Goal: Information Seeking & Learning: Learn about a topic

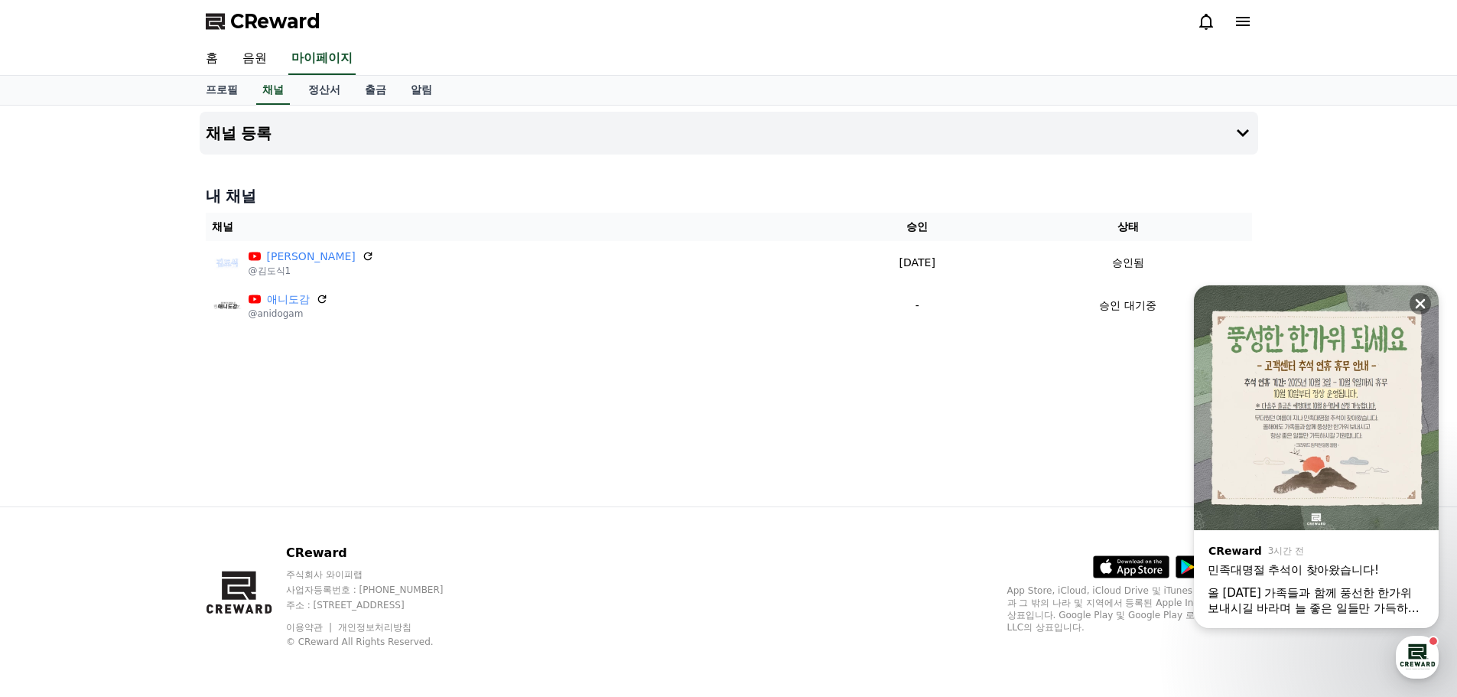
click at [566, 417] on div "채널 등록 내 채널 채널 승인 상태 [PERSON_NAME] @[PERSON_NAME]1 [DATE] 09-22 승인됨 애니도감 @anidog…" at bounding box center [729, 306] width 1071 height 401
click at [255, 50] on link "음원" at bounding box center [254, 59] width 49 height 32
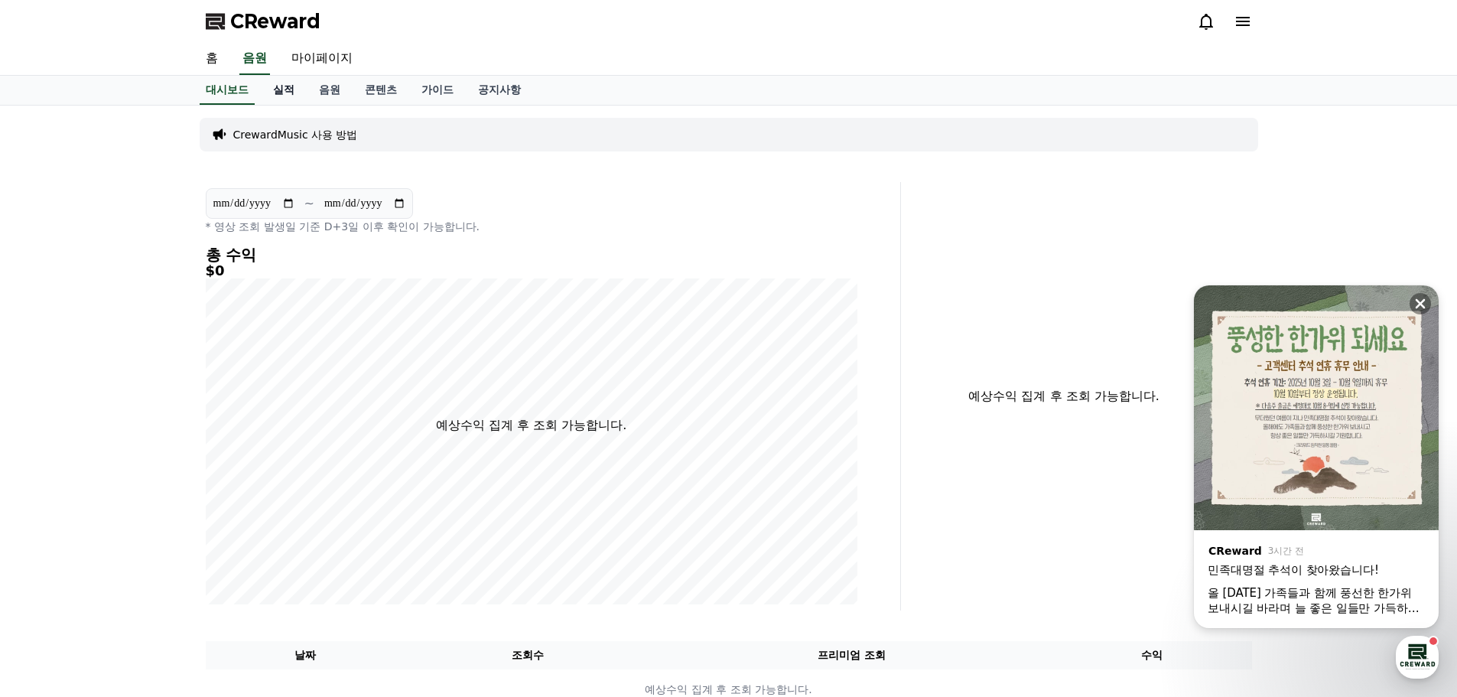
click at [288, 96] on link "실적" at bounding box center [284, 90] width 46 height 29
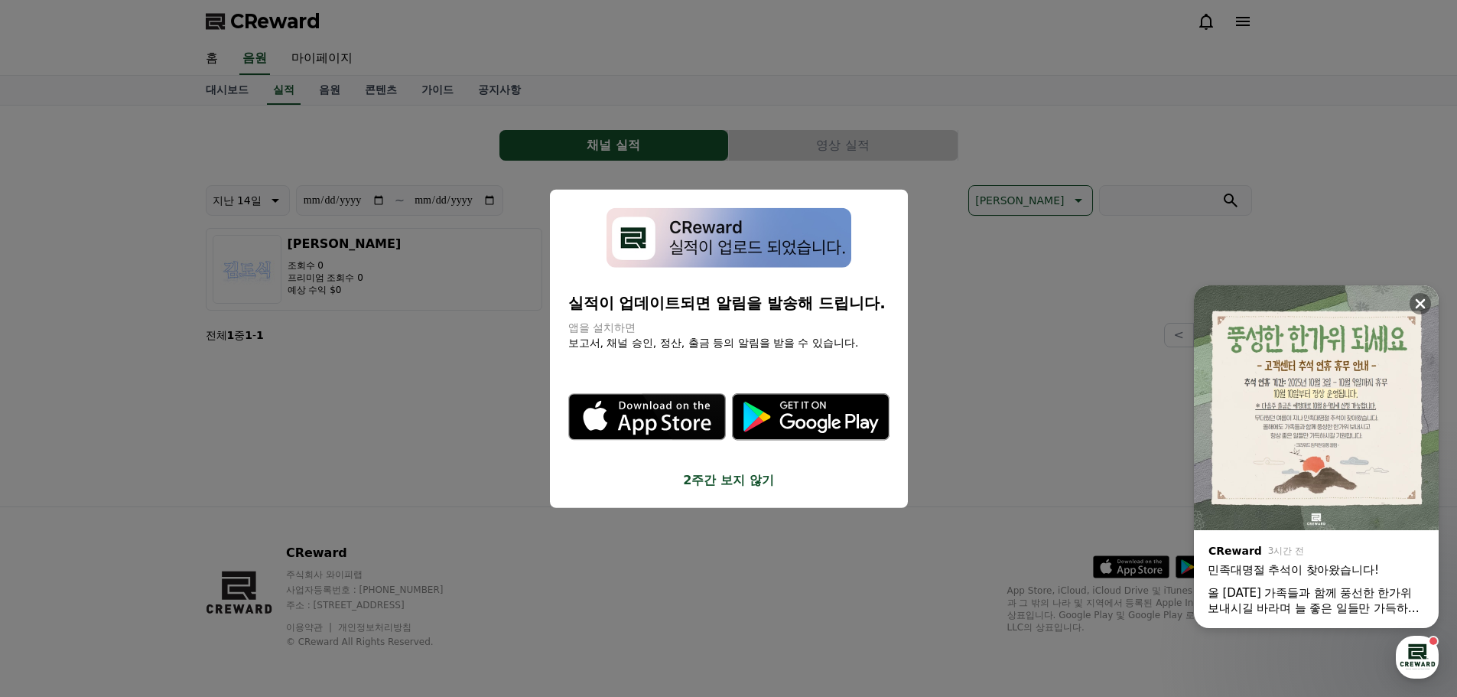
click at [491, 415] on button "close modal" at bounding box center [728, 348] width 1457 height 697
click at [223, 89] on link "대시보드" at bounding box center [227, 90] width 67 height 29
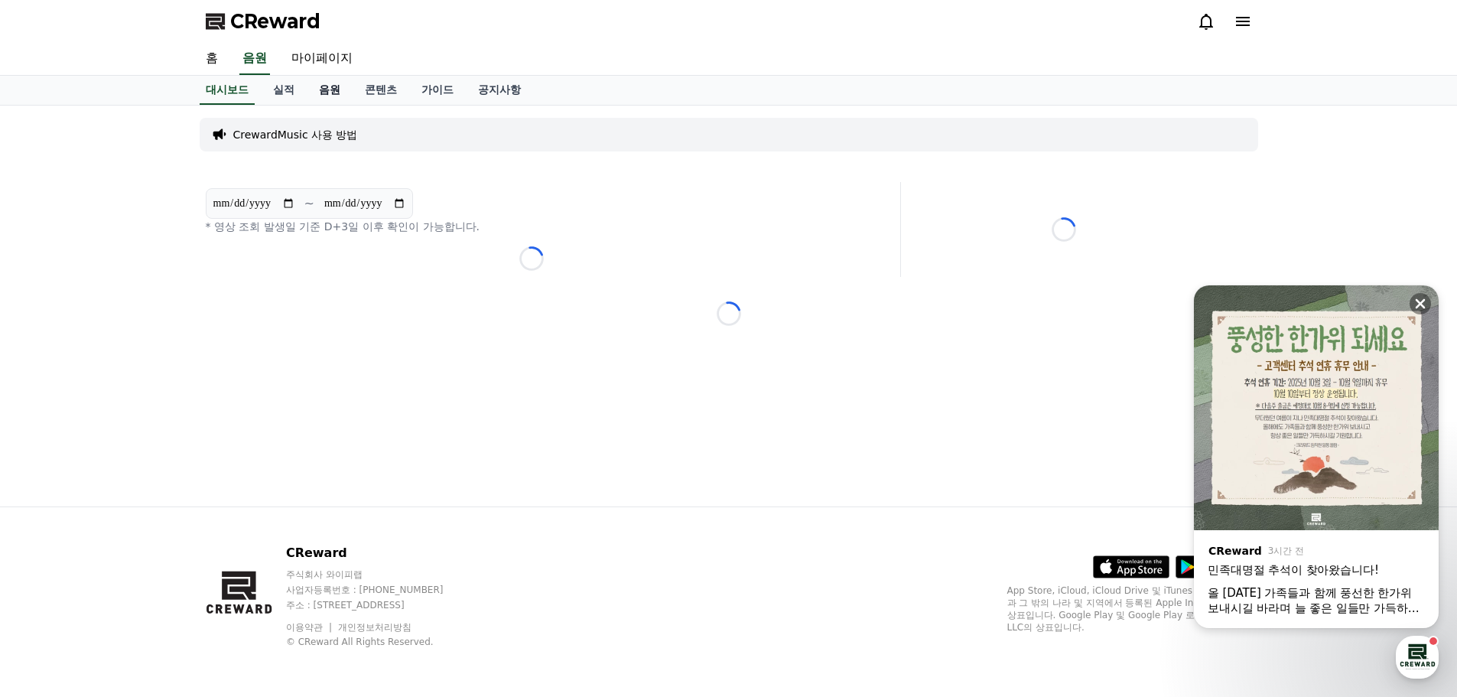
click at [331, 87] on link "음원" at bounding box center [330, 90] width 46 height 29
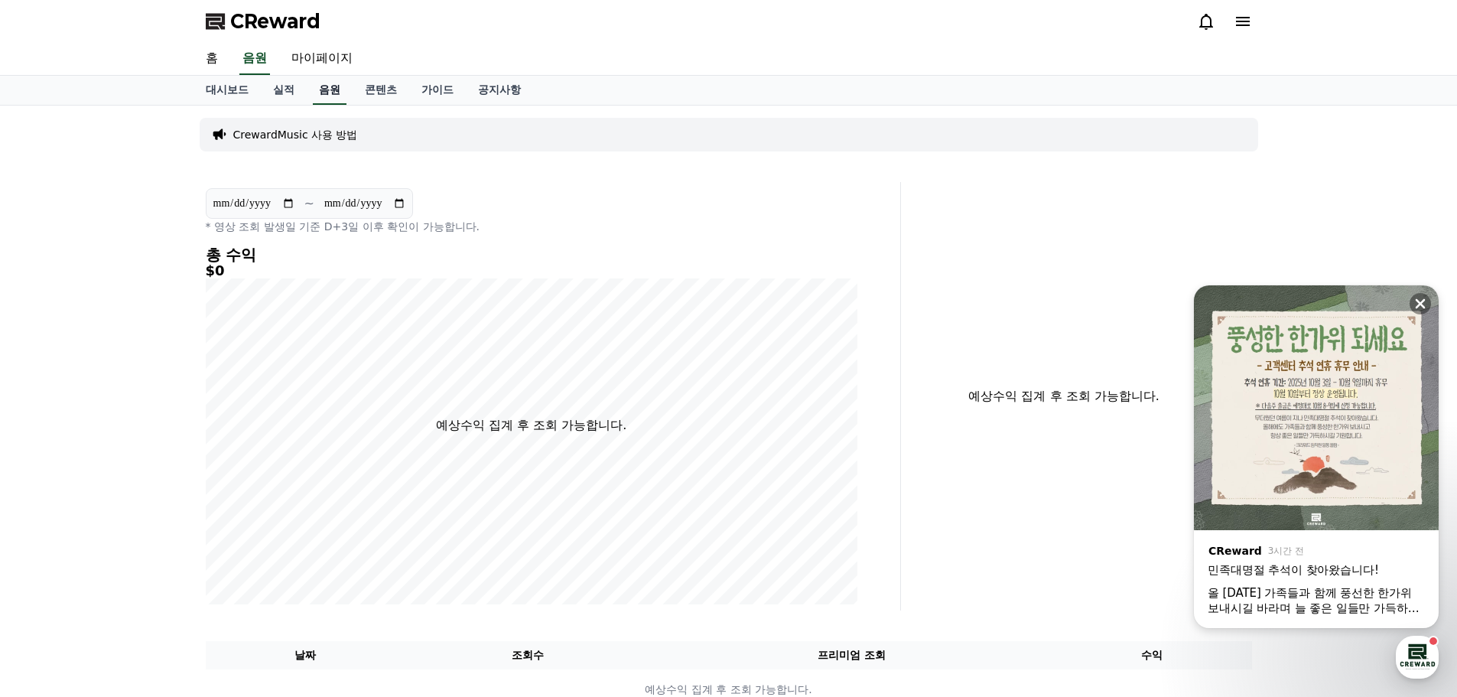
click at [337, 89] on link "음원" at bounding box center [330, 90] width 34 height 29
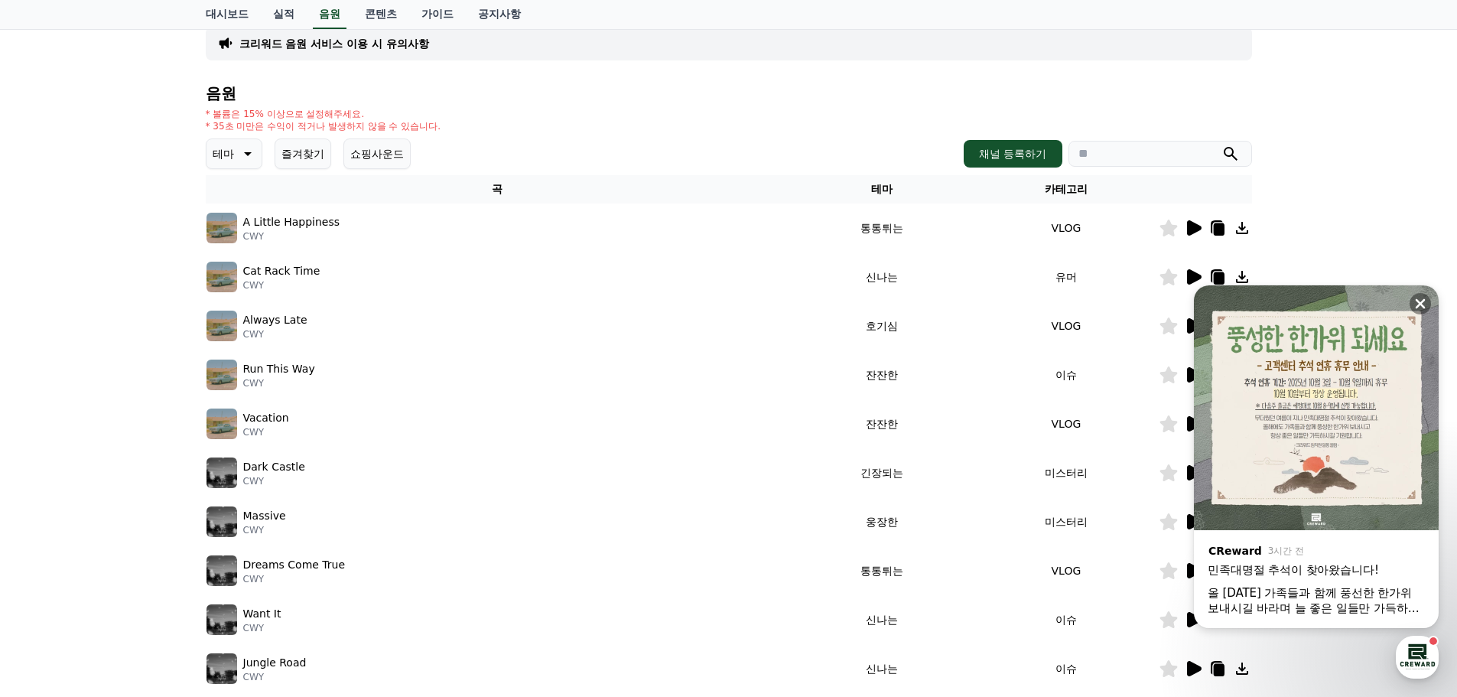
scroll to position [33, 0]
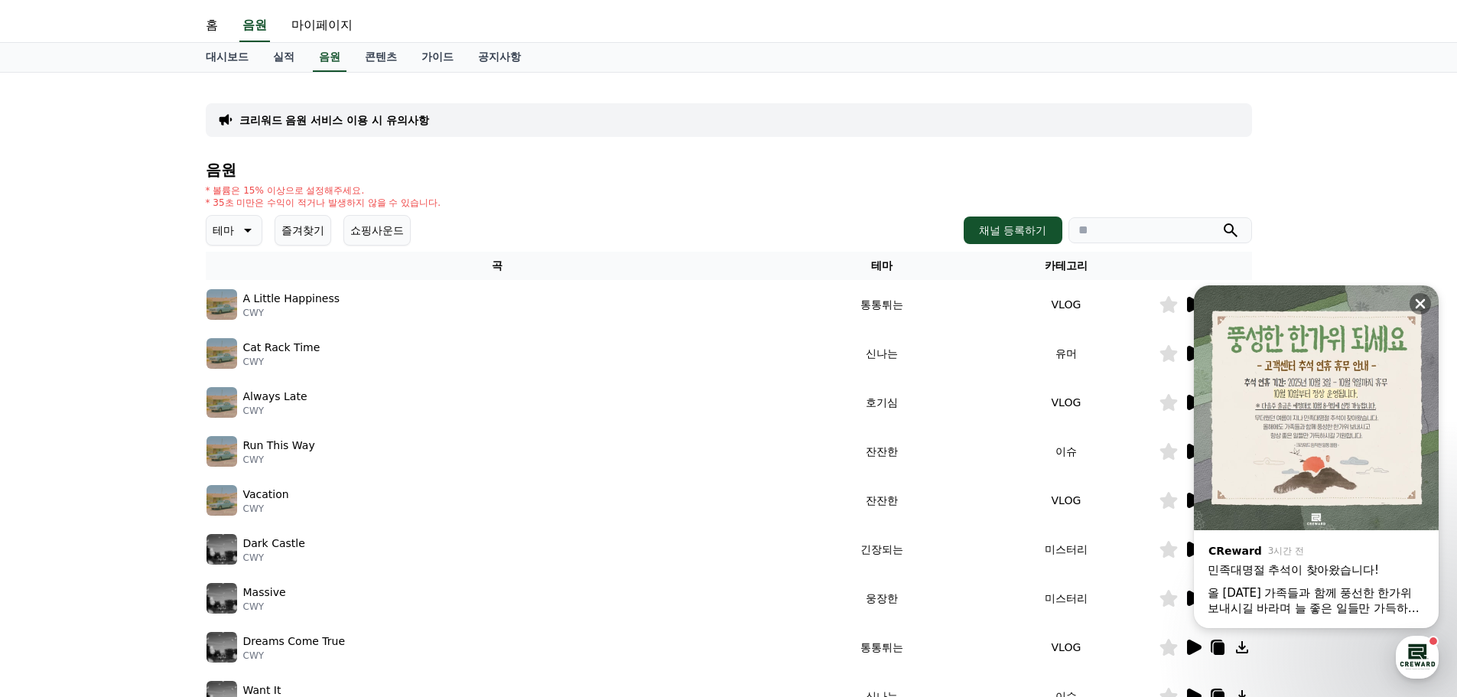
click at [617, 160] on div "크리워드 음원 서비스 이용 시 유의사항 음원 * 볼륨은 15% 이상으로 설정해주세요. * 35초 미만은 수익이 적거나 발생하지 않을 수 있습니…" at bounding box center [729, 442] width 1047 height 715
click at [492, 62] on link "공지사항" at bounding box center [499, 57] width 67 height 29
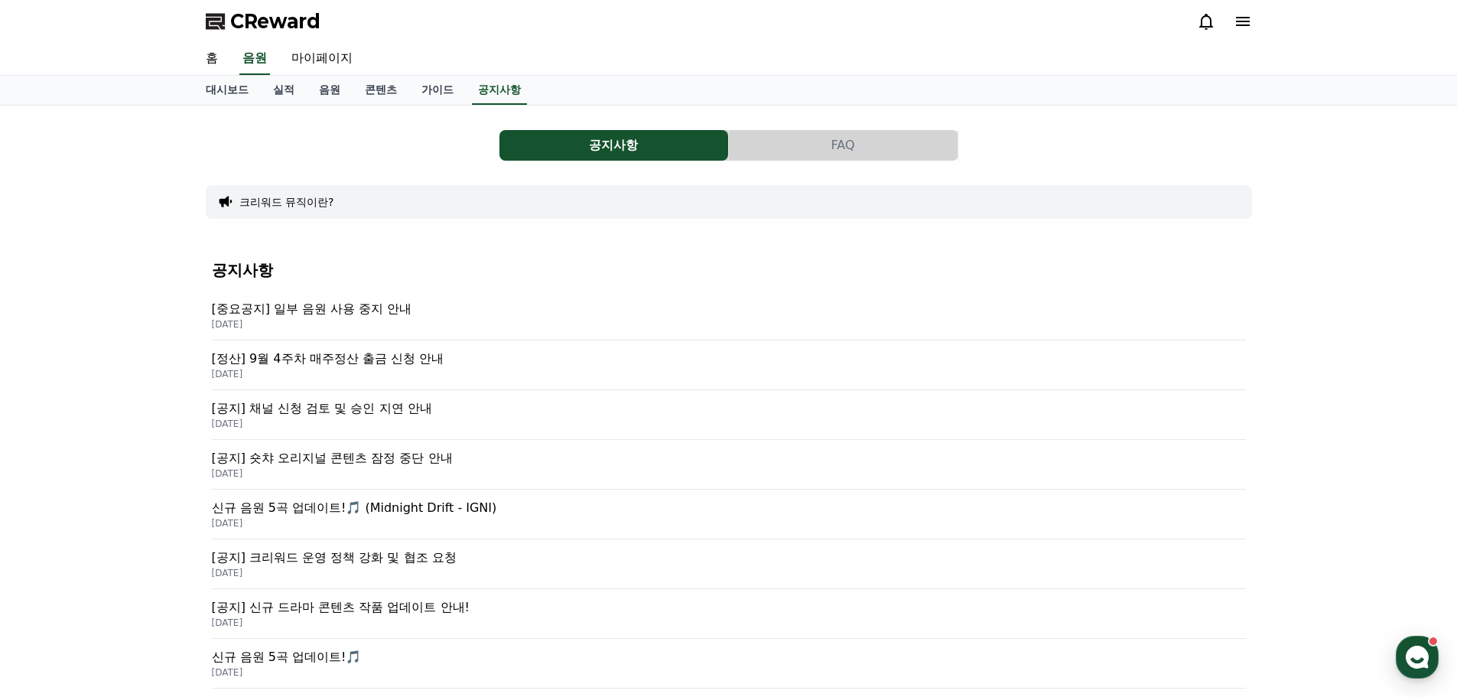
click at [330, 314] on p "[중요공지] 일부 음원 사용 중지 안내" at bounding box center [729, 309] width 1034 height 18
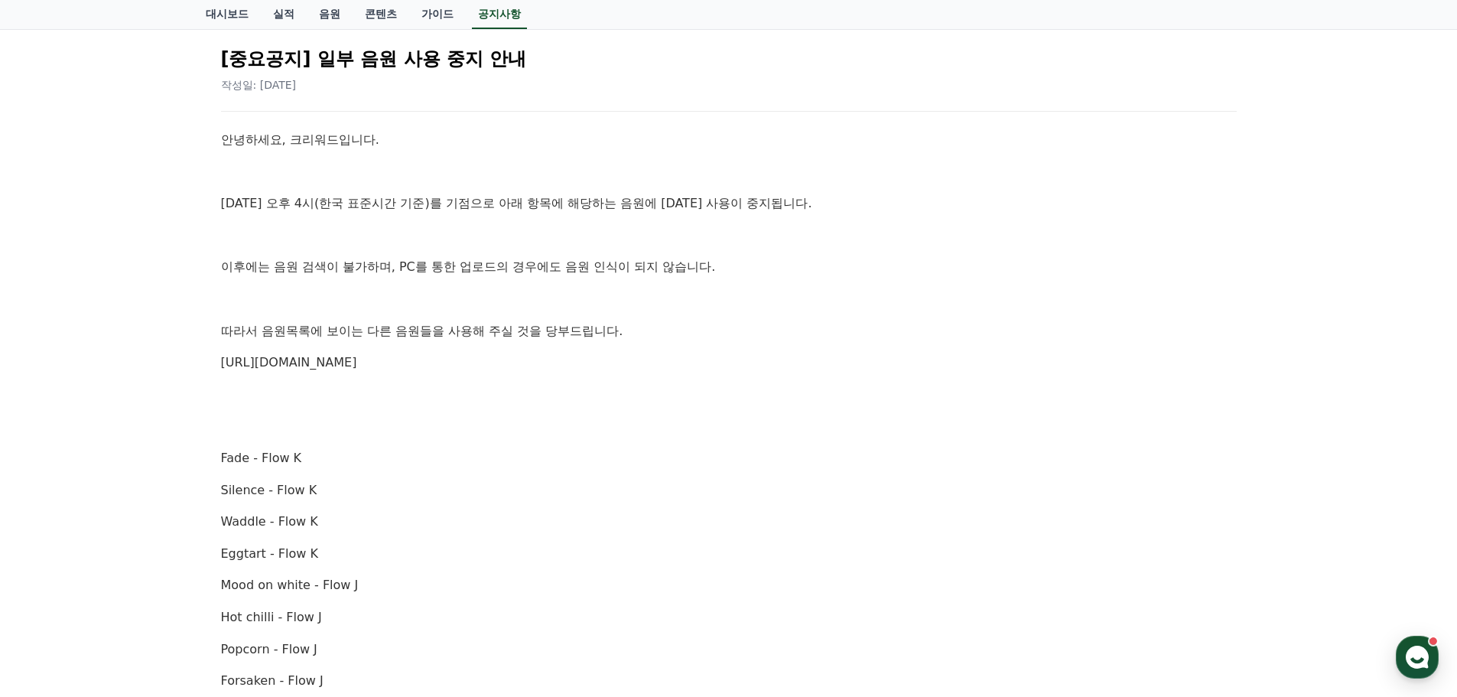
scroll to position [153, 0]
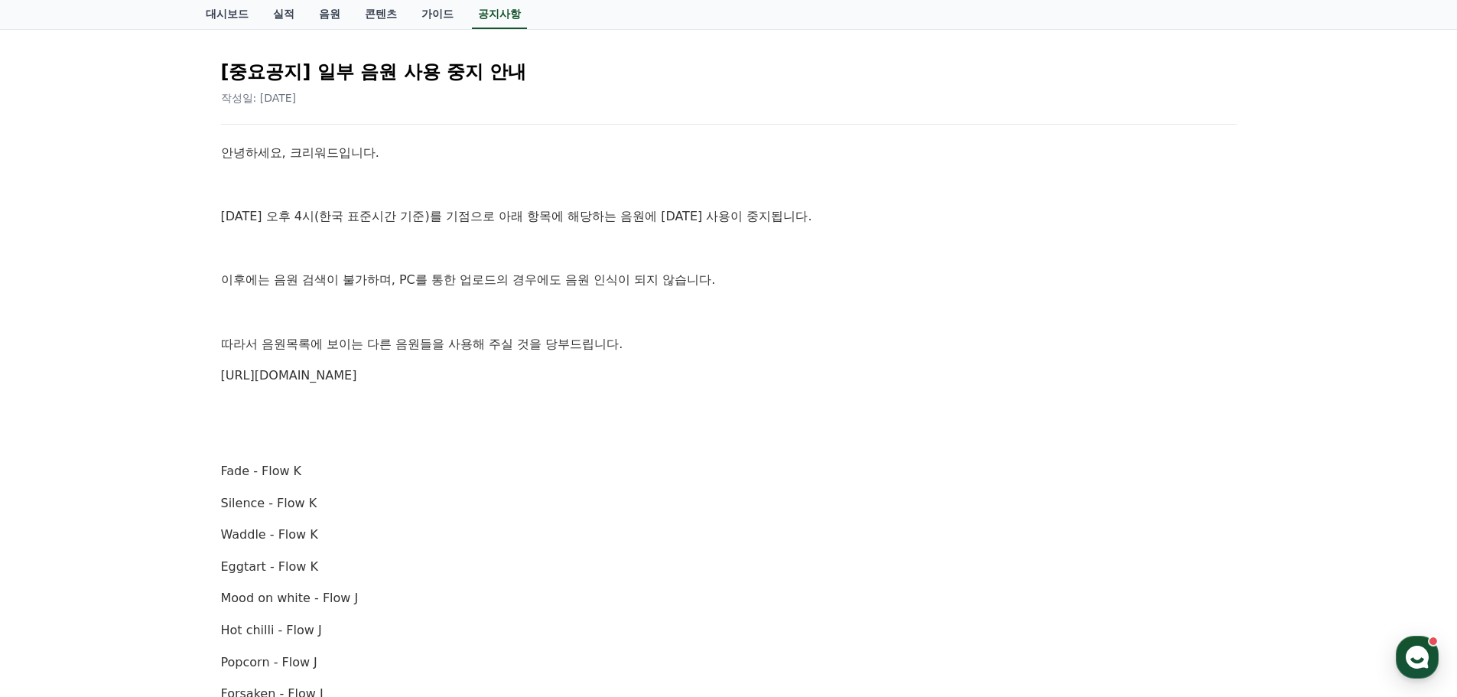
drag, startPoint x: 314, startPoint y: 284, endPoint x: 336, endPoint y: 282, distance: 21.5
click at [336, 282] on p "이후에는 음원 검색이 불가하며, PC를 통한 업로드의 경우에도 음원 인식이 되지 않습니다." at bounding box center [729, 280] width 1016 height 20
drag, startPoint x: 248, startPoint y: 285, endPoint x: 301, endPoint y: 281, distance: 52.9
click at [301, 281] on p "이후에는 음원 검색이 불가하며, PC를 통한 업로드의 경우에도 음원 인식이 되지 않습니다." at bounding box center [729, 280] width 1016 height 20
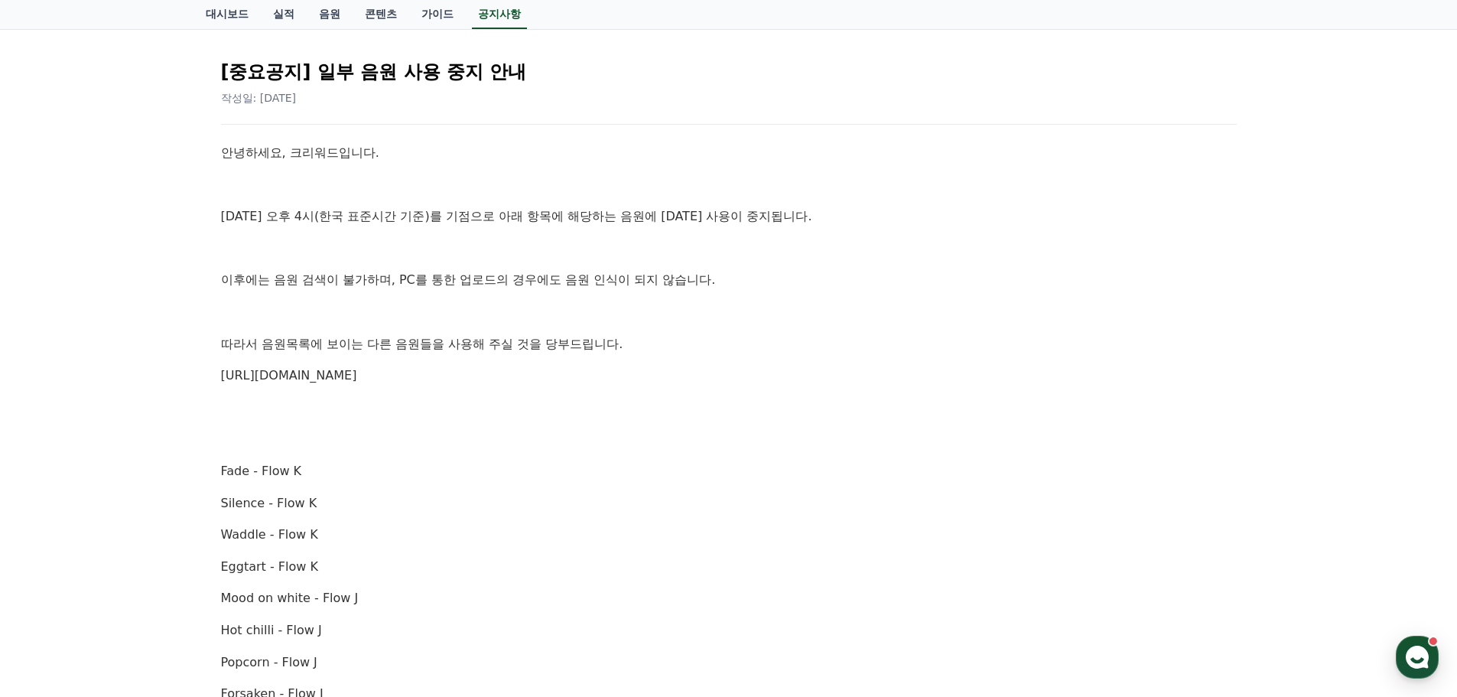
click at [301, 281] on p "이후에는 음원 검색이 불가하며, PC를 통한 업로드의 경우에도 음원 인식이 되지 않습니다." at bounding box center [729, 280] width 1016 height 20
drag, startPoint x: 256, startPoint y: 213, endPoint x: 284, endPoint y: 213, distance: 28.3
click at [284, 213] on p "[DATE] 오후 4시(한국 표준시간 기준)를 기점으로 아래 항목에 해당하는 음원에 [DATE] 사용이 중지됩니다." at bounding box center [729, 217] width 1016 height 20
drag, startPoint x: 284, startPoint y: 213, endPoint x: 324, endPoint y: 213, distance: 39.8
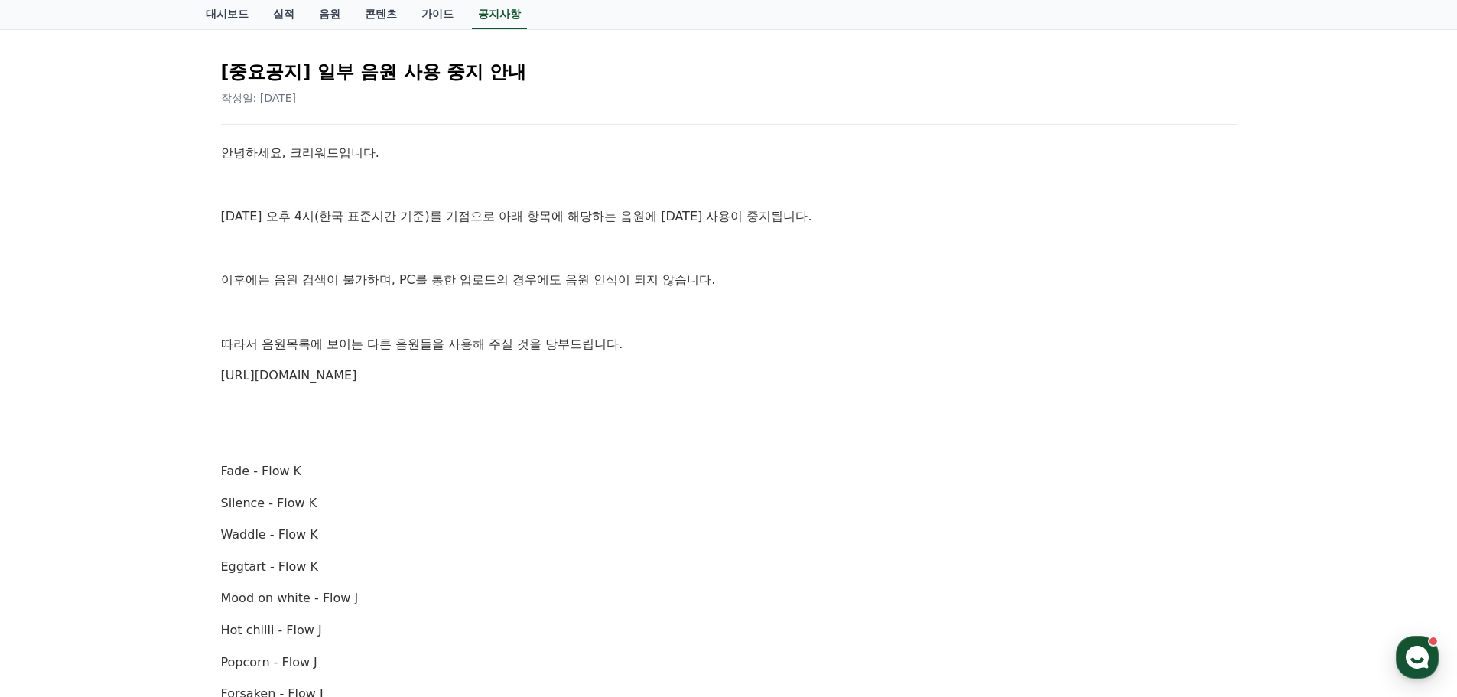
click at [324, 213] on p "[DATE] 오후 4시(한국 표준시간 기준)를 기점으로 아래 항목에 해당하는 음원에 [DATE] 사용이 중지됩니다." at bounding box center [729, 217] width 1016 height 20
drag, startPoint x: 334, startPoint y: 213, endPoint x: 819, endPoint y: 220, distance: 485.1
click at [819, 220] on p "[DATE] 오후 4시(한국 표준시간 기준)를 기점으로 아래 항목에 해당하는 음원에 [DATE] 사용이 중지됩니다." at bounding box center [729, 217] width 1016 height 20
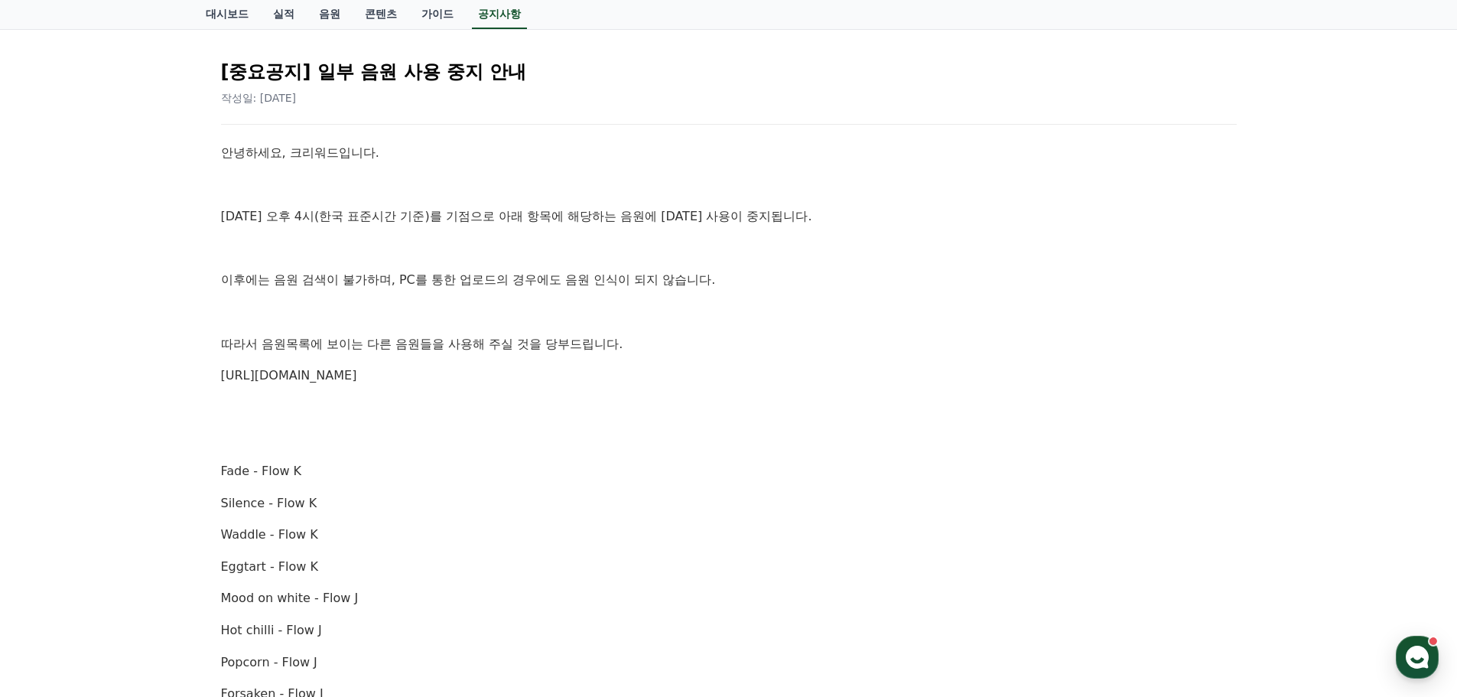
drag, startPoint x: 519, startPoint y: 268, endPoint x: 251, endPoint y: 273, distance: 268.6
click at [251, 273] on p "이후에는 음원 검색이 불가하며, PC를 통한 업로드의 경우에도 음원 인식이 되지 않습니다." at bounding box center [729, 280] width 1016 height 20
drag, startPoint x: 313, startPoint y: 282, endPoint x: 715, endPoint y: 294, distance: 402.6
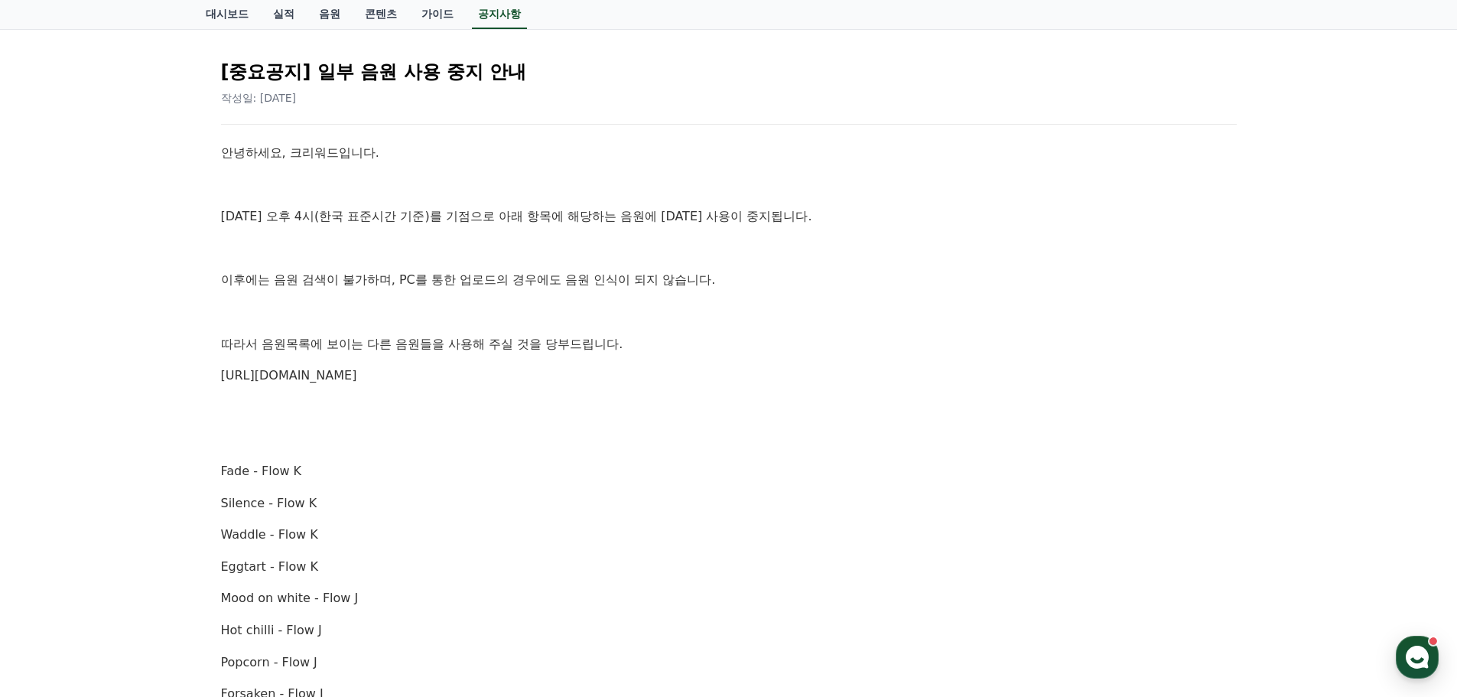
drag, startPoint x: 668, startPoint y: 349, endPoint x: 243, endPoint y: 345, distance: 425.4
click at [243, 345] on p "따라서 음원목록에 보이는 다른 음원들을 사용해 주실 것을 당부드립니다." at bounding box center [729, 344] width 1016 height 20
drag, startPoint x: 206, startPoint y: 346, endPoint x: 677, endPoint y: 350, distance: 471.3
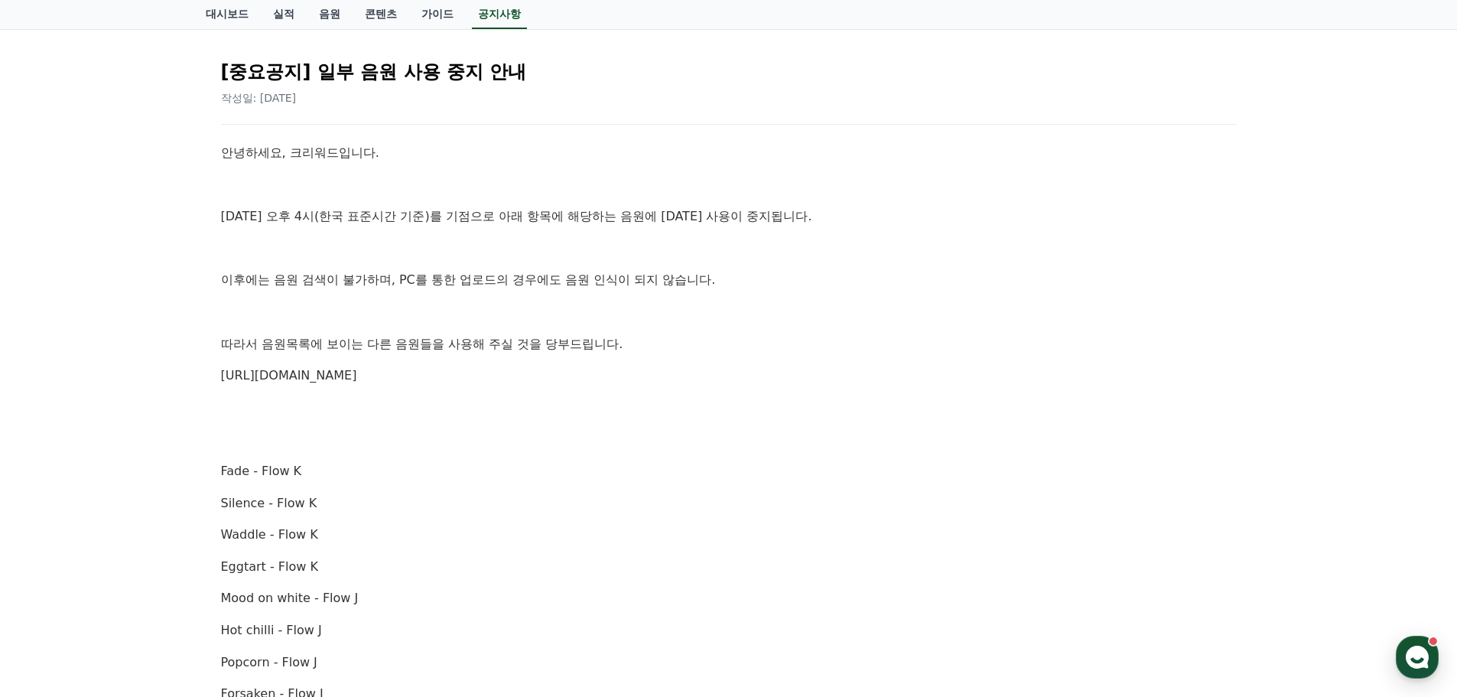
click at [677, 350] on p "따라서 음원목록에 보이는 다른 음원들을 사용해 주실 것을 당부드립니다." at bounding box center [729, 344] width 1016 height 20
drag, startPoint x: 450, startPoint y: 339, endPoint x: 184, endPoint y: 335, distance: 265.5
click at [184, 335] on div "공지사항 FAQ [중요공지] 일부 음원 사용 중지 안내 작성일: [DATE] 안녕하세요, 크리워드입니다. [DATE] 오후 4시(한국 표준시간…" at bounding box center [728, 683] width 1457 height 1461
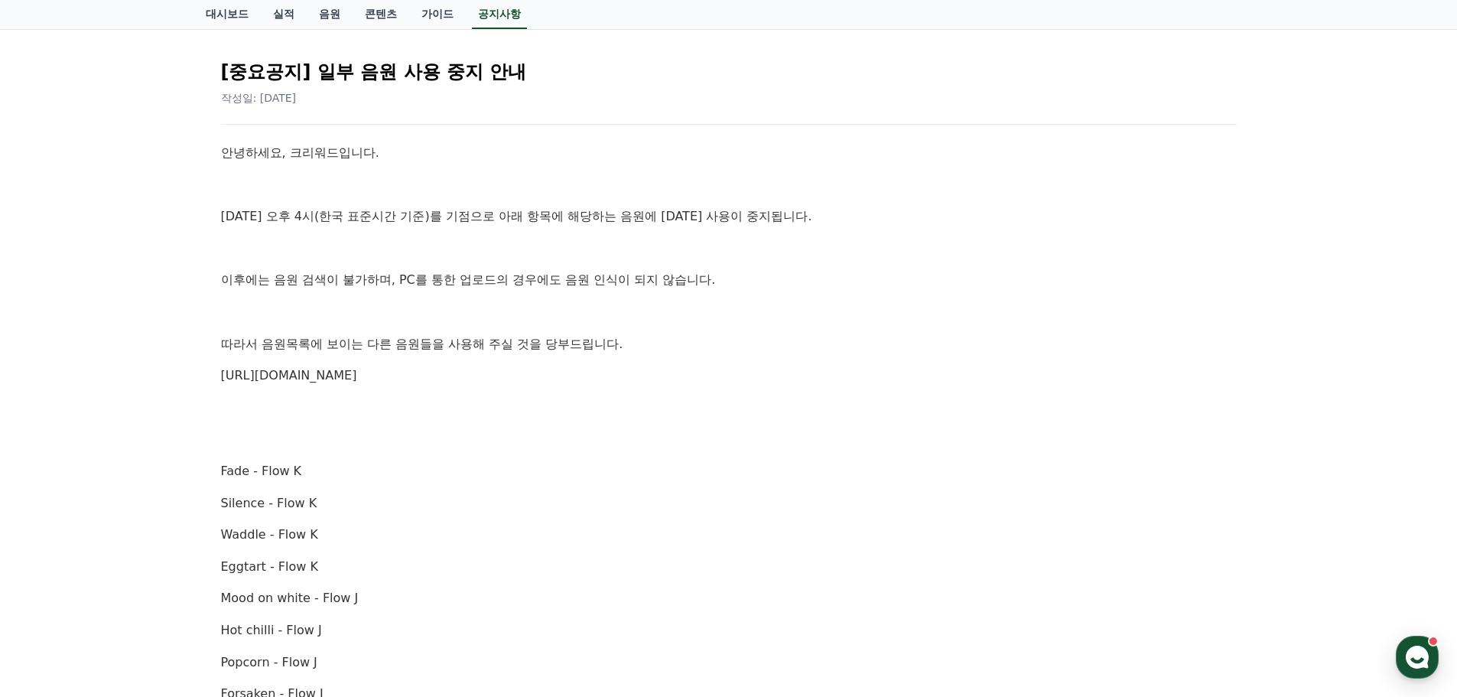
drag, startPoint x: 164, startPoint y: 373, endPoint x: 563, endPoint y: 373, distance: 398.6
click at [563, 373] on div "공지사항 FAQ [중요공지] 일부 음원 사용 중지 안내 작성일: [DATE] 안녕하세요, 크리워드입니다. [DATE] 오후 4시(한국 표준시간…" at bounding box center [728, 683] width 1457 height 1461
click at [563, 373] on p "[URL][DOMAIN_NAME]" at bounding box center [729, 376] width 1016 height 20
drag, startPoint x: 297, startPoint y: 288, endPoint x: 354, endPoint y: 287, distance: 57.4
click at [354, 287] on p "이후에는 음원 검색이 불가하며, PC를 통한 업로드의 경우에도 음원 인식이 되지 않습니다." at bounding box center [729, 280] width 1016 height 20
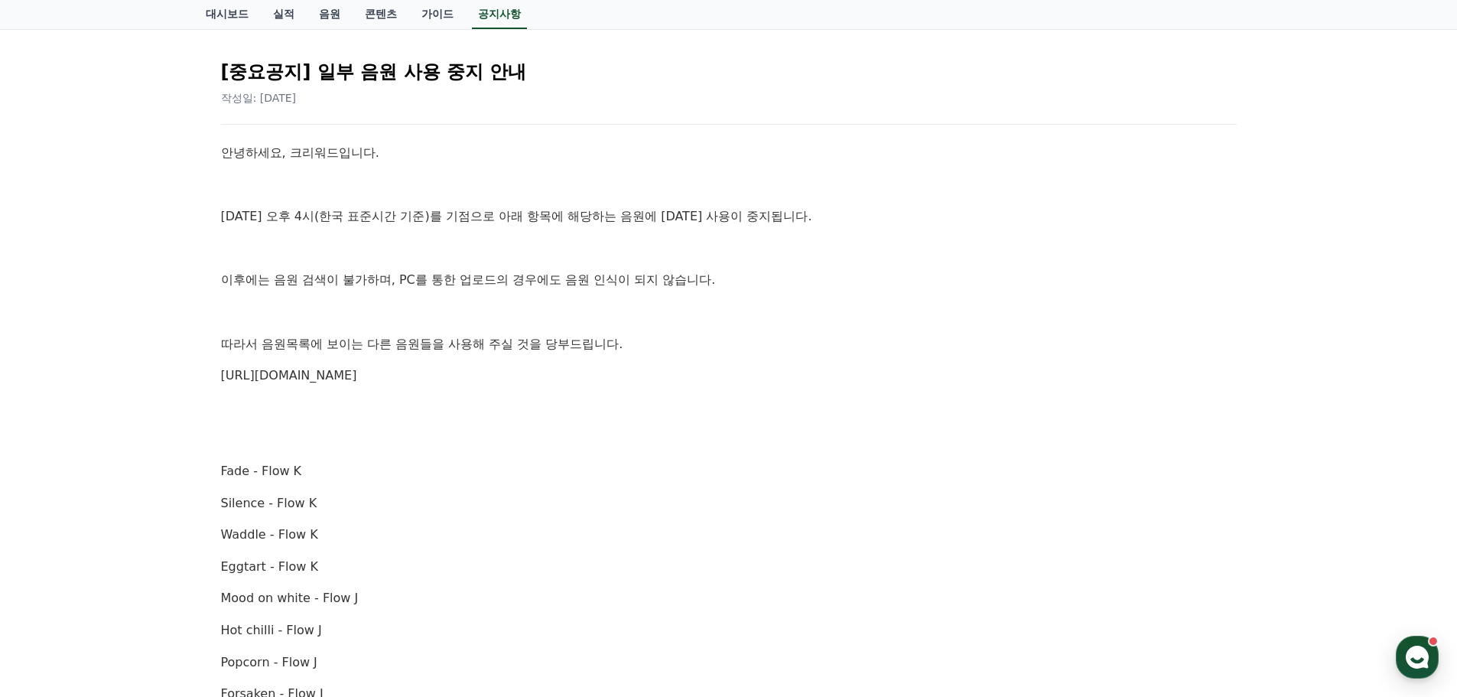
click at [354, 287] on p "이후에는 음원 검색이 불가하며, PC를 통한 업로드의 경우에도 음원 인식이 되지 않습니다." at bounding box center [729, 280] width 1016 height 20
drag, startPoint x: 301, startPoint y: 282, endPoint x: 683, endPoint y: 298, distance: 382.9
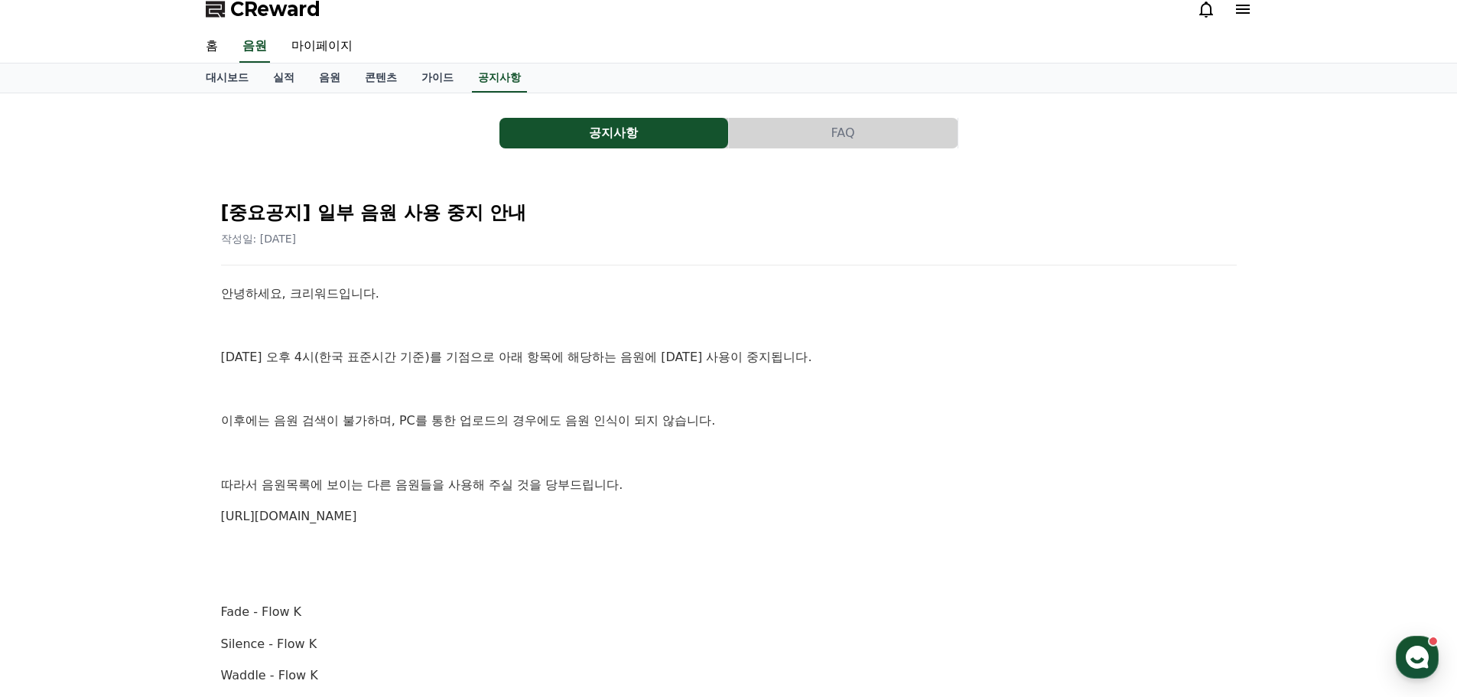
scroll to position [0, 0]
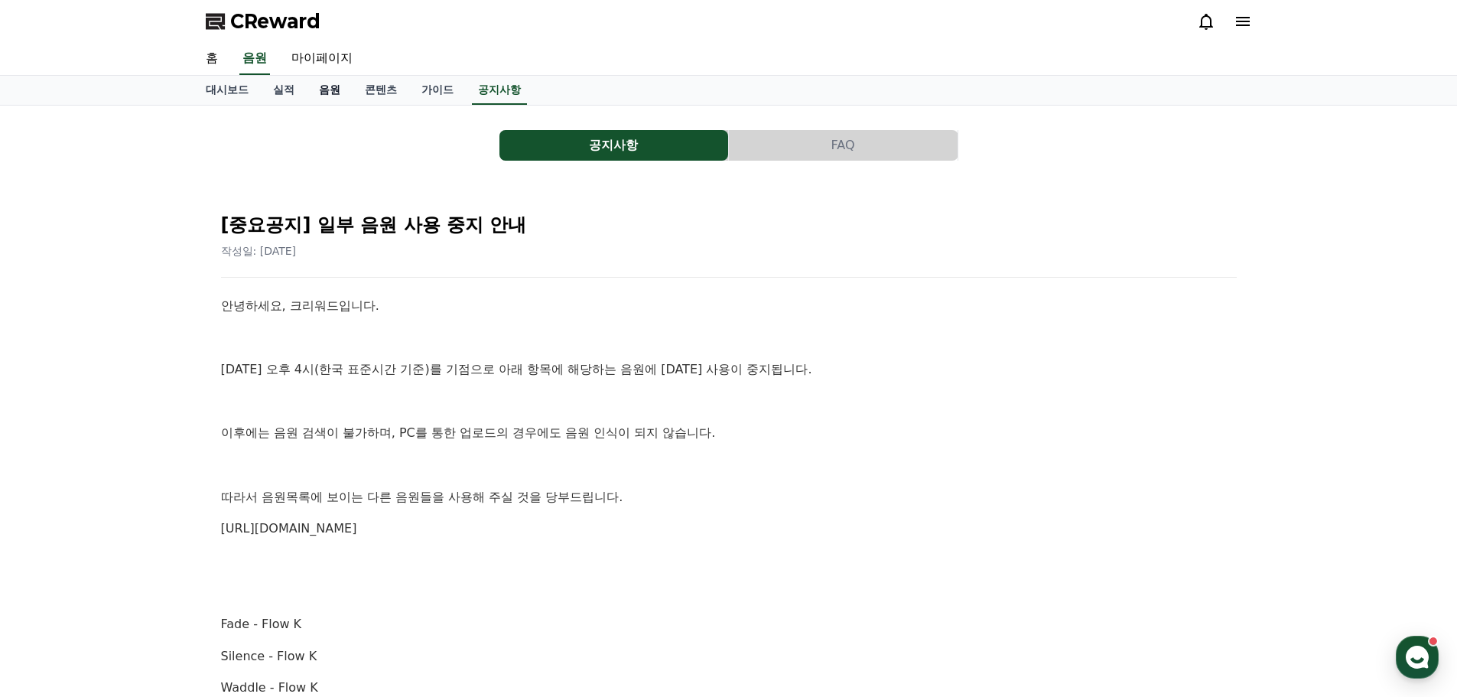
click at [331, 98] on link "음원" at bounding box center [330, 90] width 46 height 29
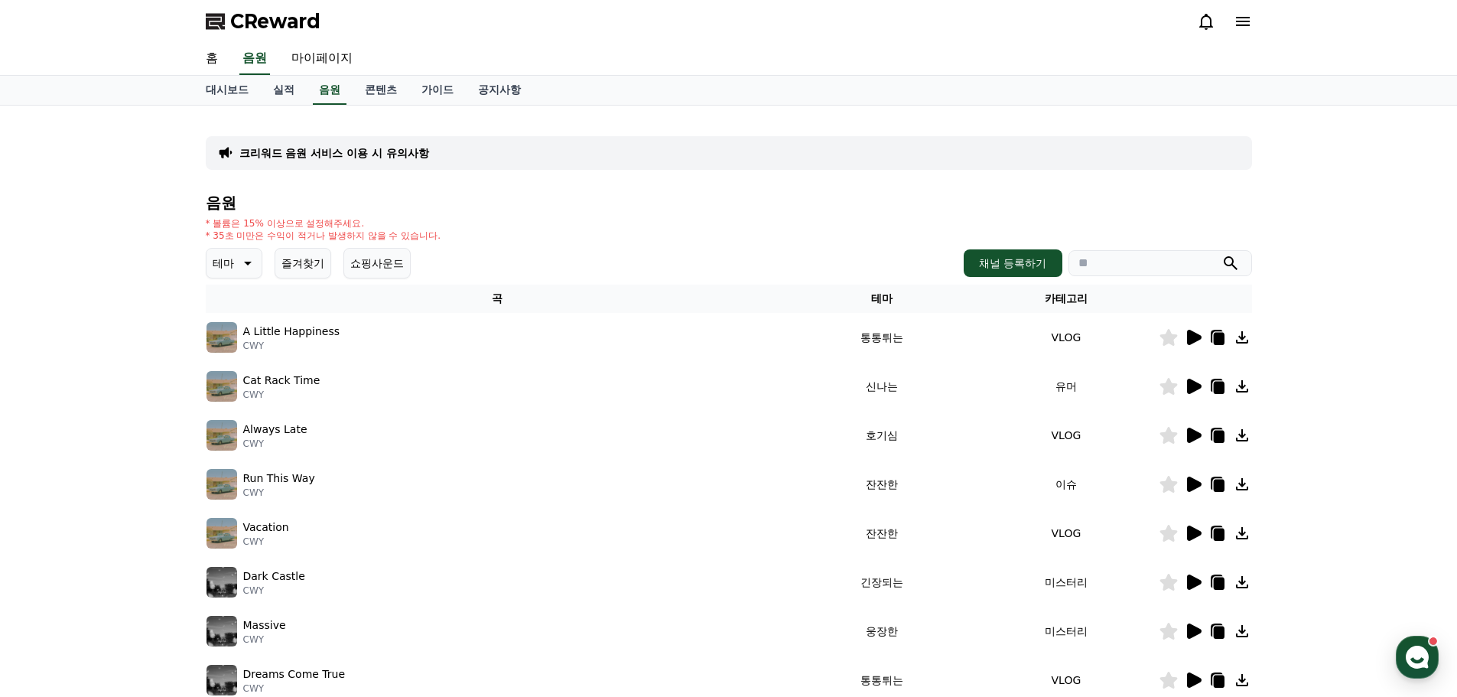
click at [1218, 340] on icon at bounding box center [1218, 339] width 11 height 12
click at [0, 333] on div "크리워드 음원 서비스 이용 시 유의사항 음원 * 볼륨은 15% 이상으로 설정해주세요. * 35초 미만은 수익이 적거나 발생하지 않을 수 있습니…" at bounding box center [728, 476] width 1457 height 740
click at [505, 92] on link "공지사항" at bounding box center [499, 90] width 67 height 29
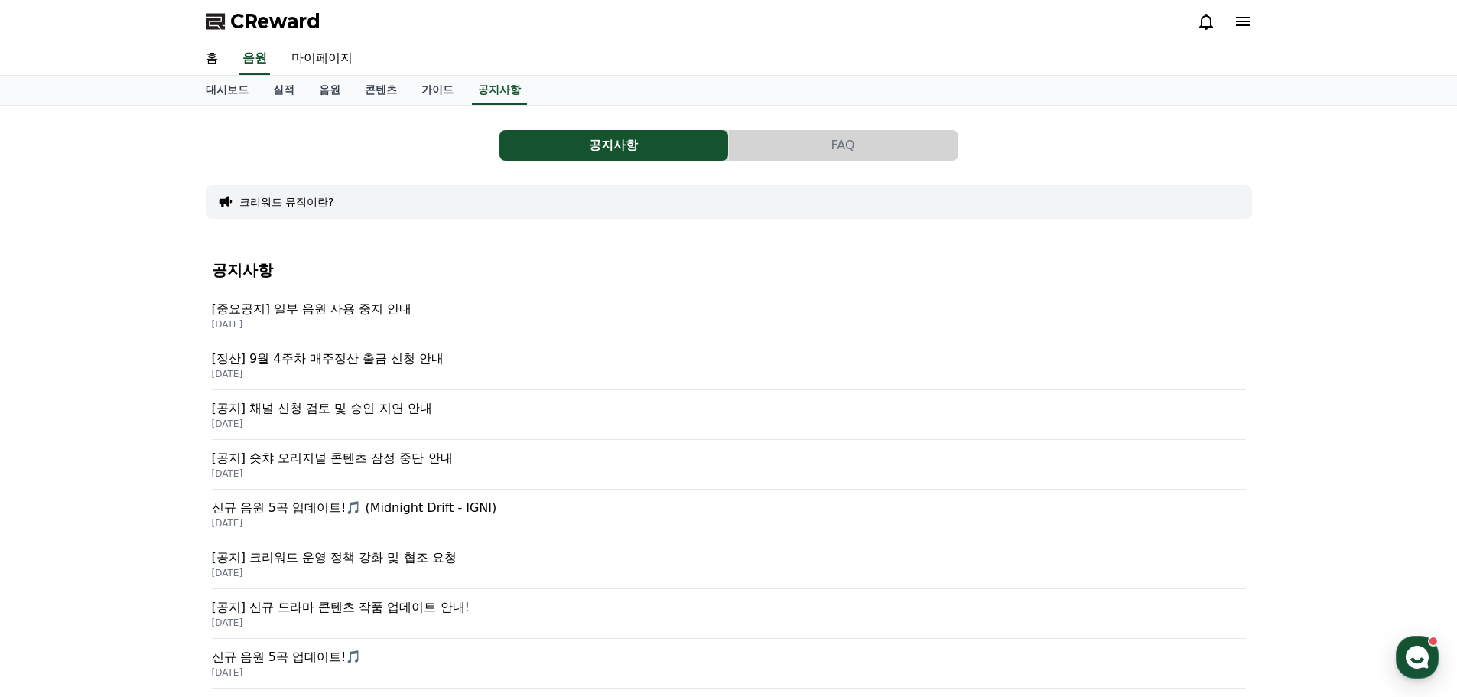
click at [296, 306] on p "[중요공지] 일부 음원 사용 중지 안내" at bounding box center [729, 309] width 1034 height 18
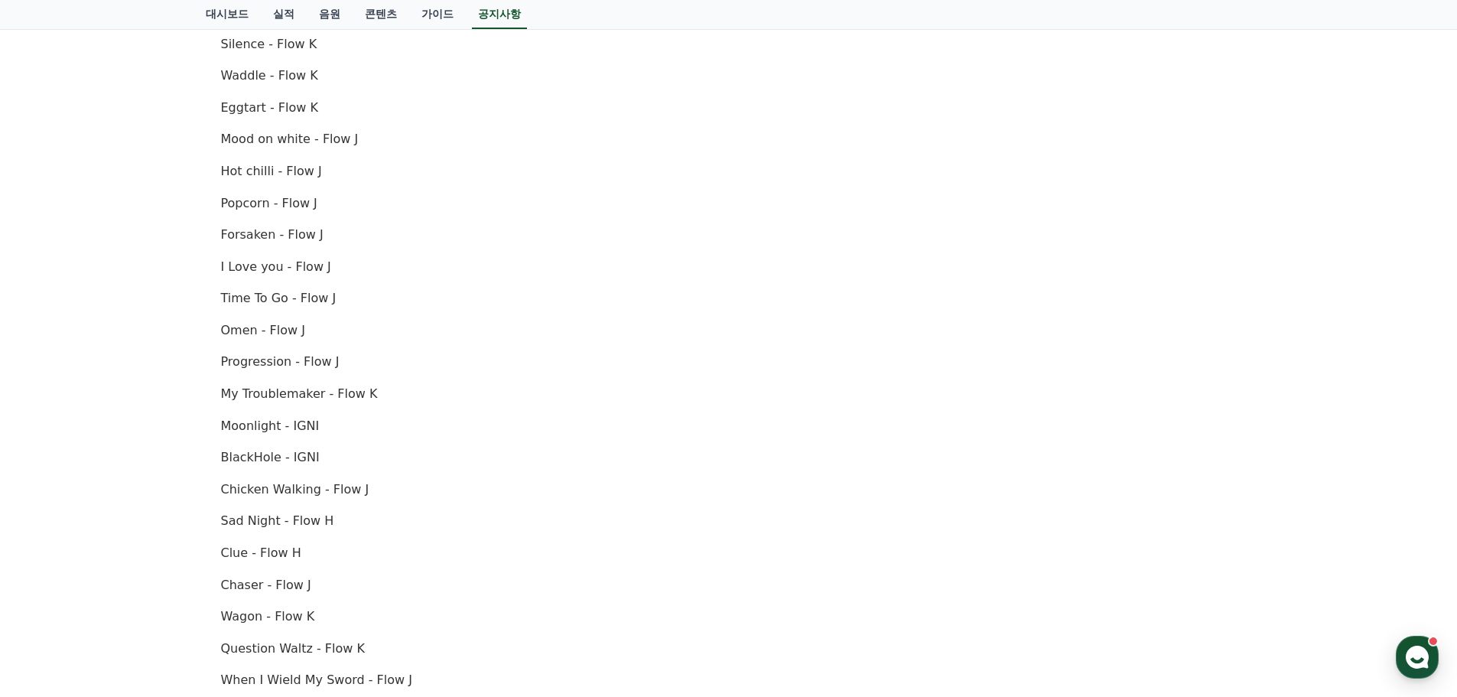
scroll to position [765, 0]
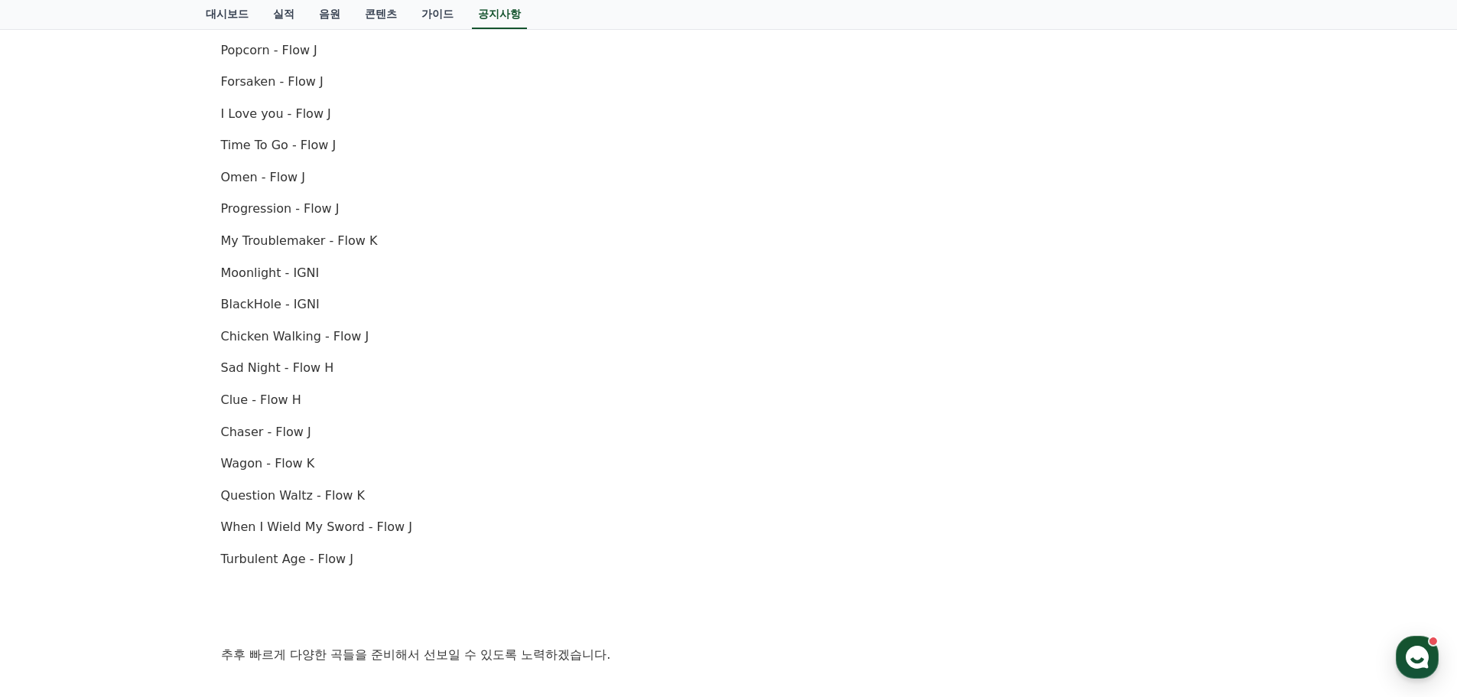
drag, startPoint x: 256, startPoint y: 339, endPoint x: 366, endPoint y: 355, distance: 110.6
click at [366, 355] on div "안녕하세요, 크리워드입니다. [DATE] 오후 4시(한국 표준시간 기준)를 기점으로 아래 항목에 해당하는 음원에 [DATE] 사용이 중지됩니다…" at bounding box center [729, 129] width 1016 height 1197
drag, startPoint x: 328, startPoint y: 372, endPoint x: 301, endPoint y: 425, distance: 59.9
click at [301, 425] on div "안녕하세요, 크리워드입니다. [DATE] 오후 4시(한국 표준시간 기준)를 기점으로 아래 항목에 해당하는 음원에 [DATE] 사용이 중지됩니다…" at bounding box center [729, 129] width 1016 height 1197
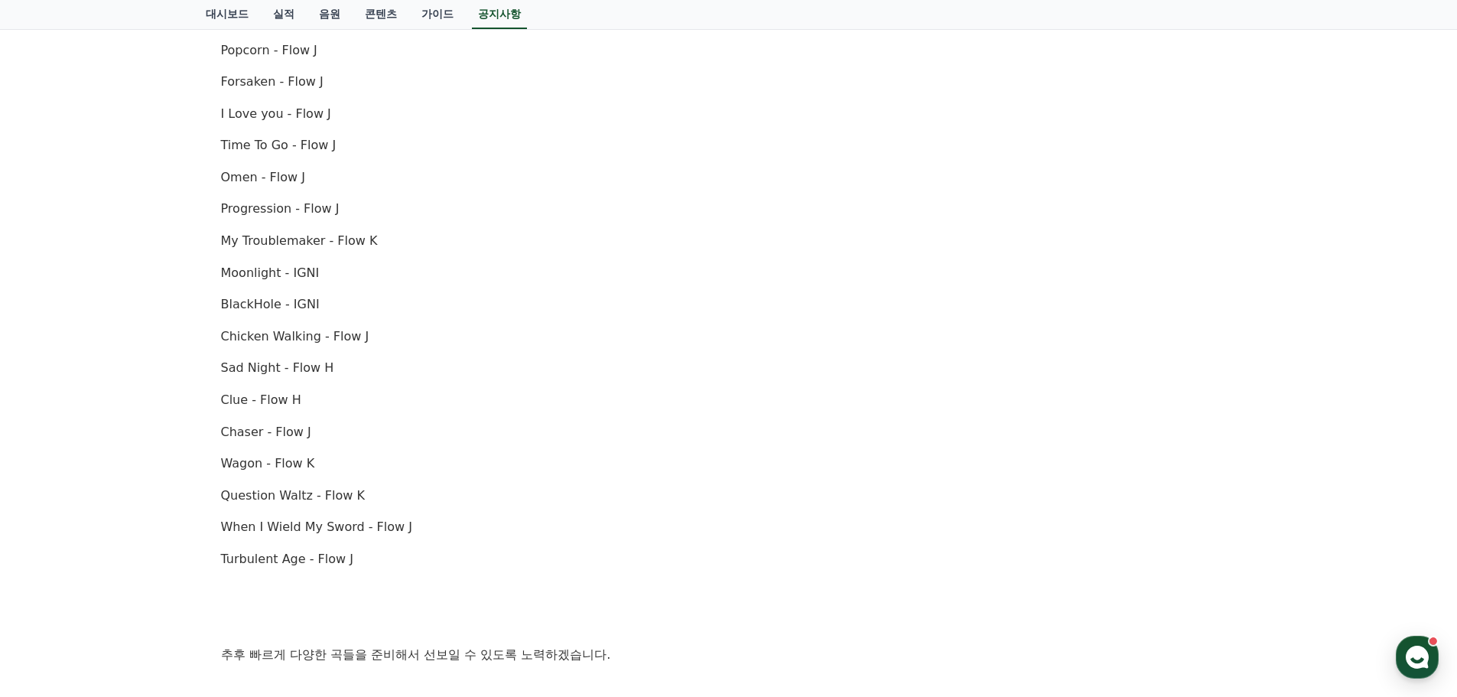
click at [301, 428] on p "Chaser - Flow J" at bounding box center [729, 432] width 1016 height 20
drag, startPoint x: 266, startPoint y: 487, endPoint x: 396, endPoint y: 497, distance: 130.4
click at [396, 497] on p "Question Waltz - Flow K" at bounding box center [729, 496] width 1016 height 20
drag, startPoint x: 416, startPoint y: 503, endPoint x: 208, endPoint y: 506, distance: 208.1
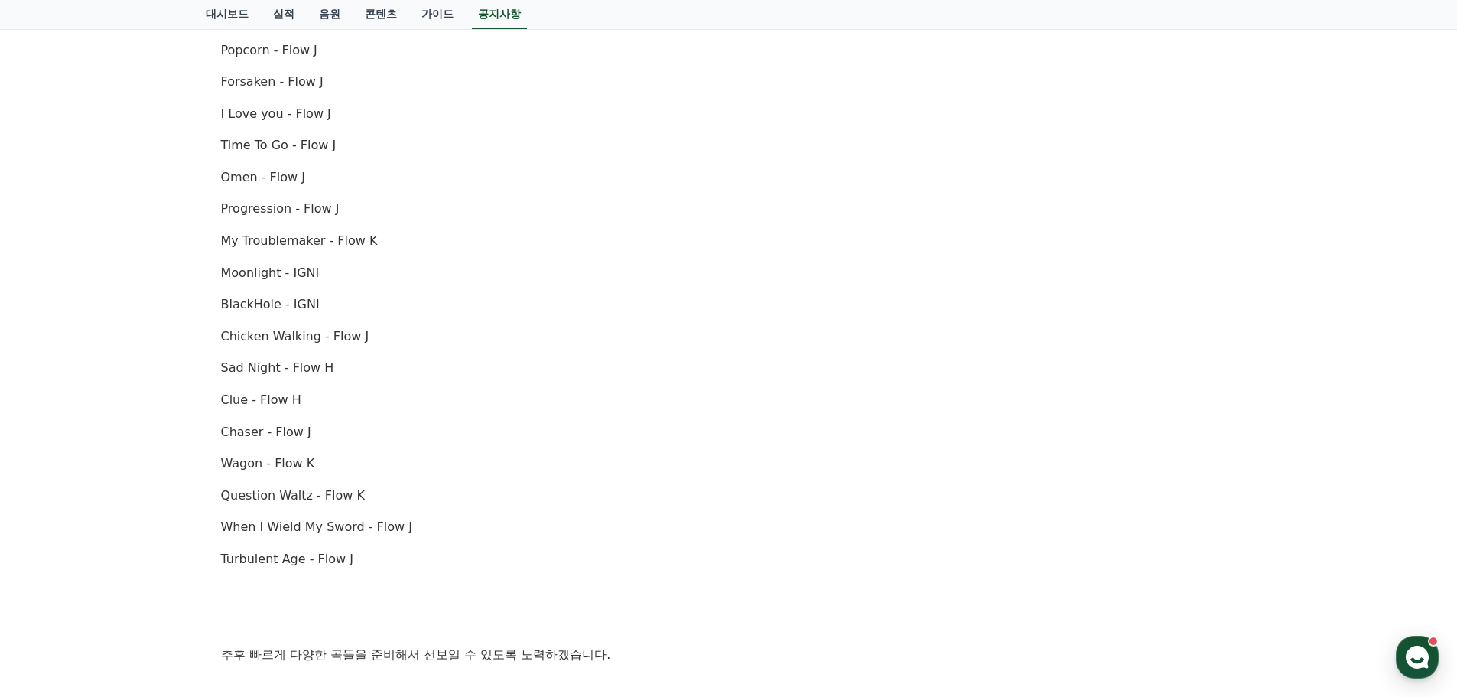
click at [208, 506] on div "[중요공지] 일부 음원 사용 중지 안내 작성일: [DATE] 안녕하세요, 크리워드입니다. [DATE] 오후 4시(한국 표준시간 기준)를 기점으…" at bounding box center [729, 105] width 1047 height 1370
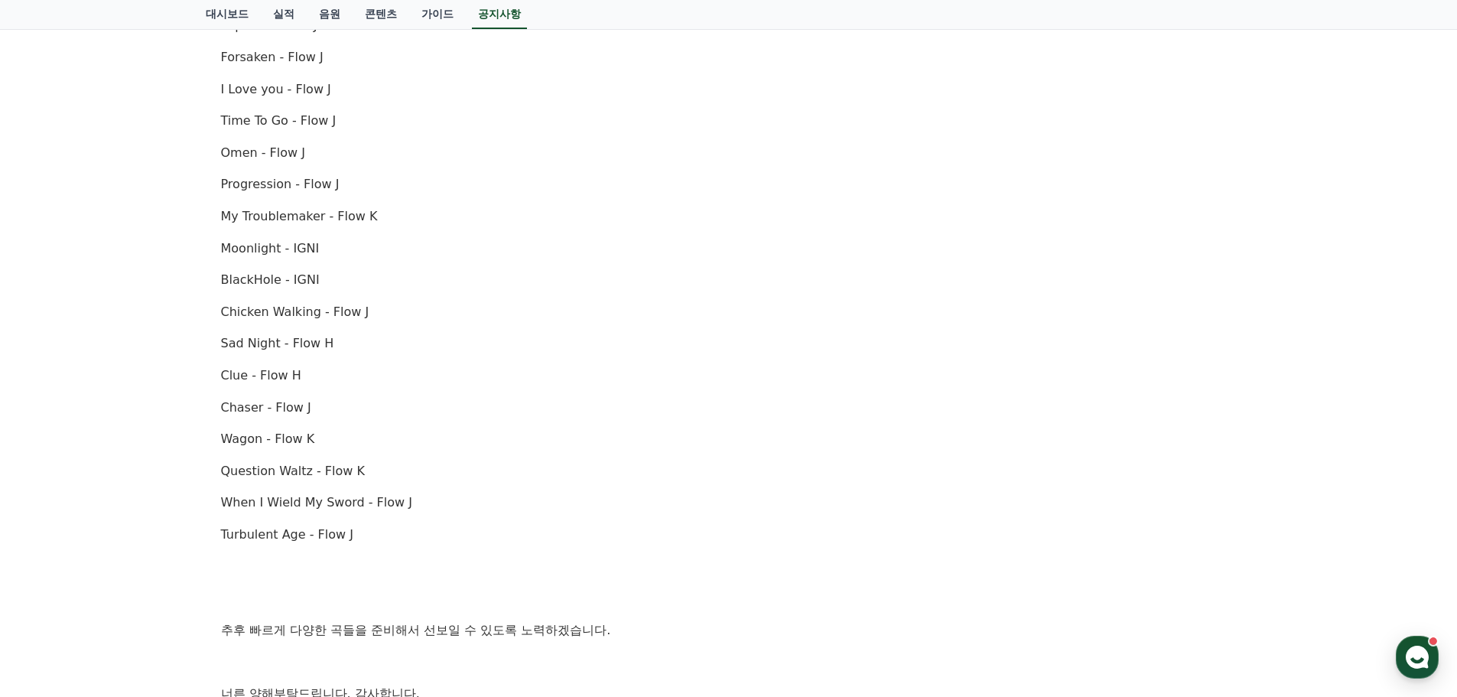
scroll to position [995, 0]
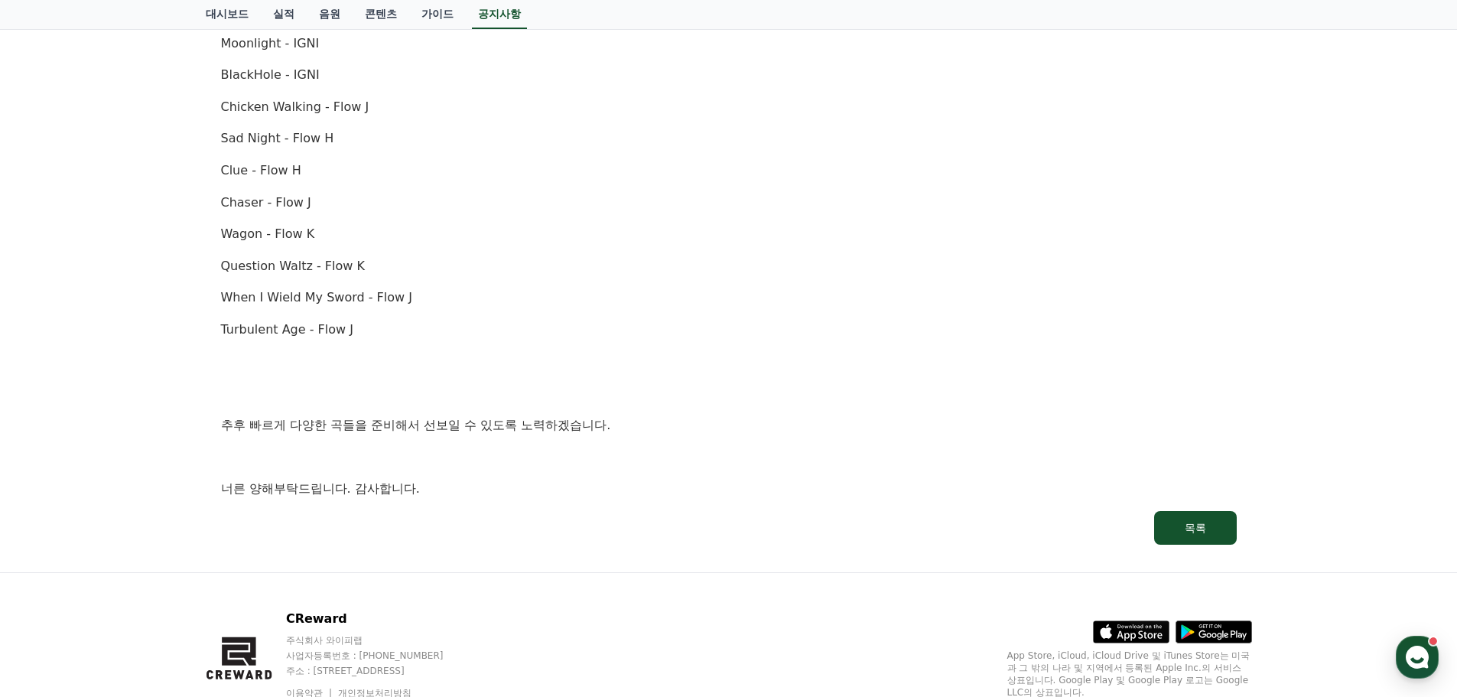
drag, startPoint x: 353, startPoint y: 435, endPoint x: 432, endPoint y: 424, distance: 79.5
click at [432, 424] on p "추후 빠르게 다양한 곡들을 준비해서 선보일 수 있도록 노력하겠습니다." at bounding box center [729, 425] width 1016 height 20
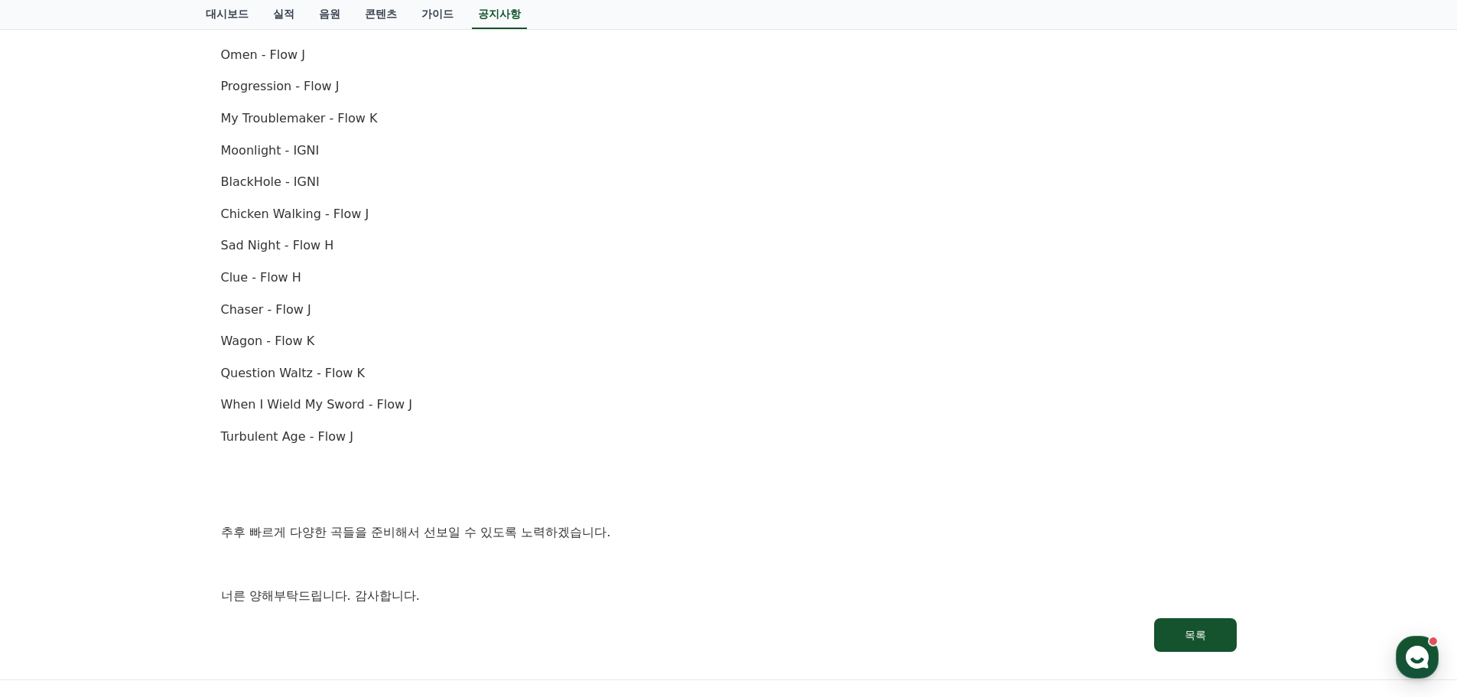
scroll to position [842, 0]
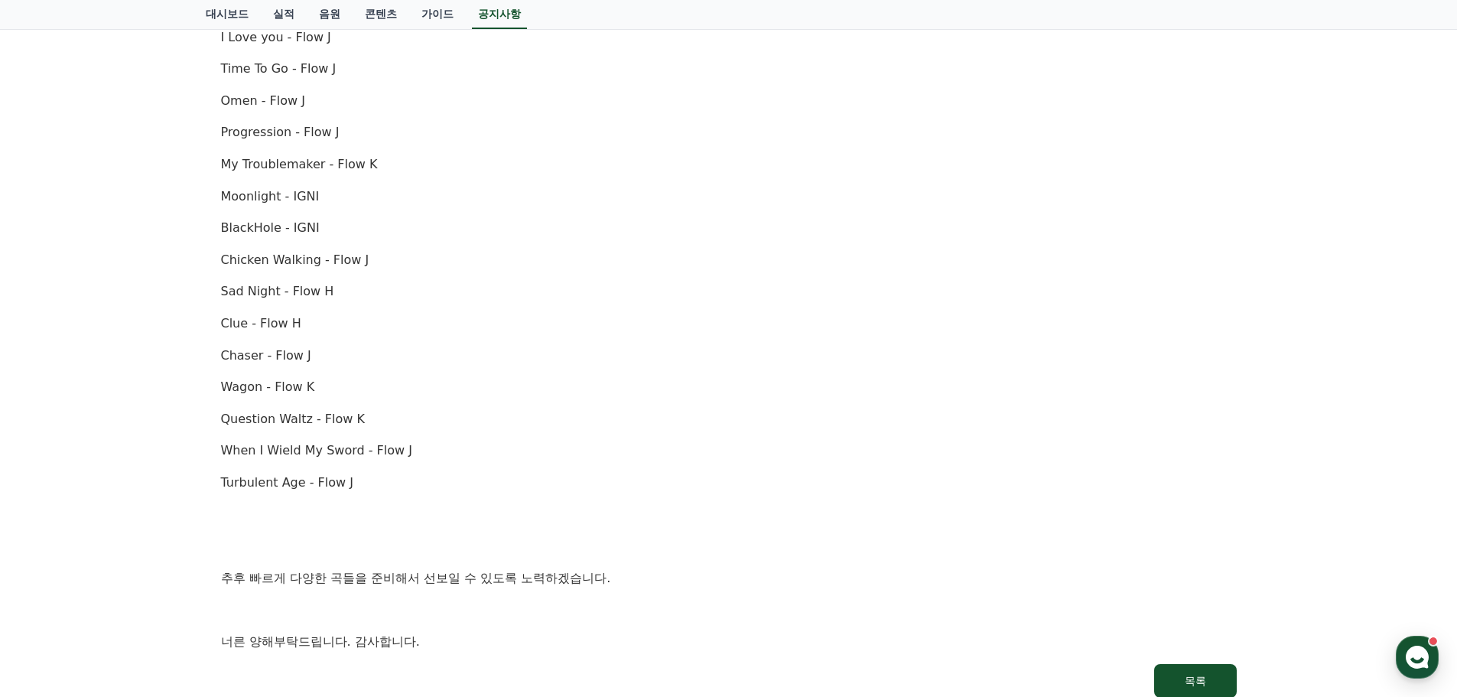
click at [425, 423] on p "Question Waltz - Flow K" at bounding box center [729, 419] width 1016 height 20
drag, startPoint x: 357, startPoint y: 425, endPoint x: 219, endPoint y: 426, distance: 137.7
click at [219, 426] on div "[중요공지] 일부 음원 사용 중지 안내 작성일: [DATE] 안녕하세요, 크리워드입니다. [DATE] 오후 4시(한국 표준시간 기준)를 기점으…" at bounding box center [729, 28] width 1022 height 1345
drag, startPoint x: 219, startPoint y: 426, endPoint x: 414, endPoint y: 431, distance: 195.2
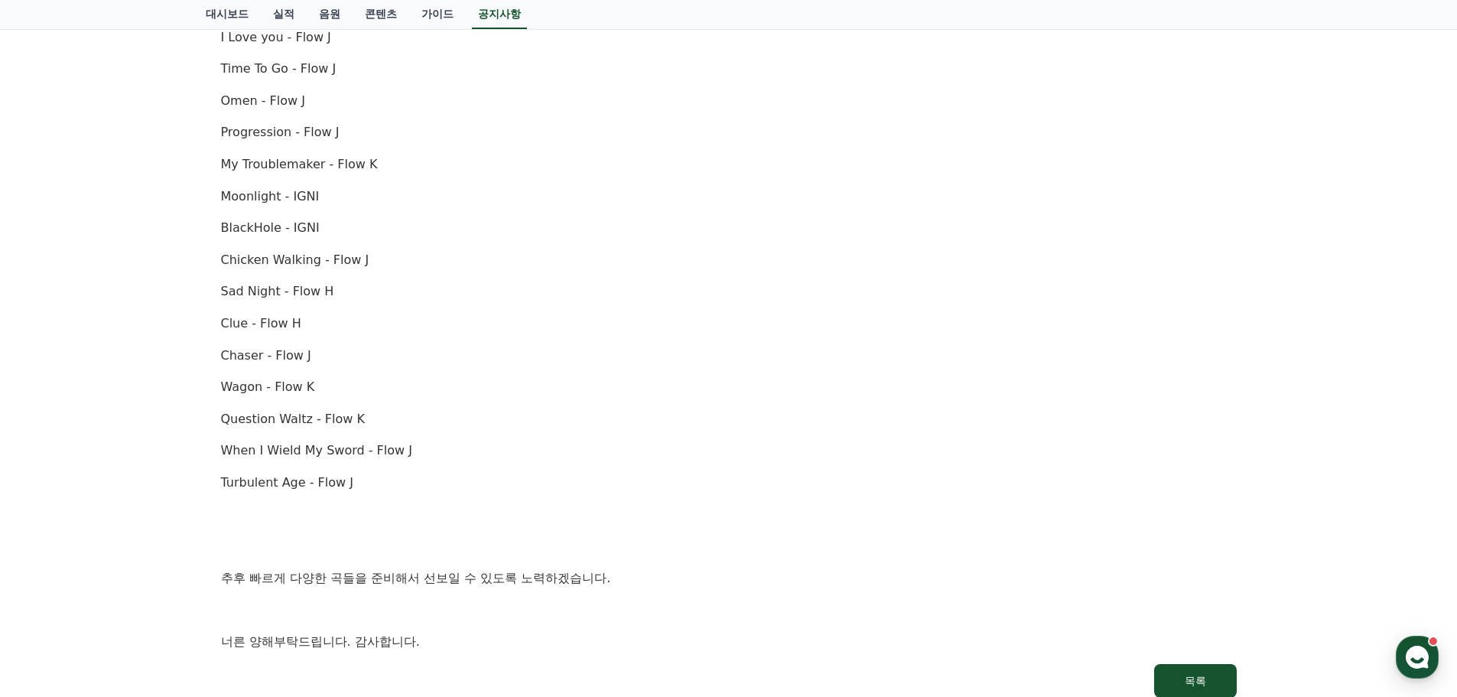
click at [414, 431] on div "[중요공지] 일부 음원 사용 중지 안내 작성일: [DATE] 안녕하세요, 크리워드입니다. [DATE] 오후 4시(한국 표준시간 기준)를 기점으…" at bounding box center [729, 28] width 1022 height 1345
click at [414, 431] on div "안녕하세요, 크리워드입니다. [DATE] 오후 4시(한국 표준시간 기준)를 기점으로 아래 항목에 해당하는 음원에 [DATE] 사용이 중지됩니다…" at bounding box center [729, 52] width 1016 height 1197
drag, startPoint x: 426, startPoint y: 425, endPoint x: 228, endPoint y: 427, distance: 198.2
click at [228, 427] on p "Question Waltz - Flow K" at bounding box center [729, 419] width 1016 height 20
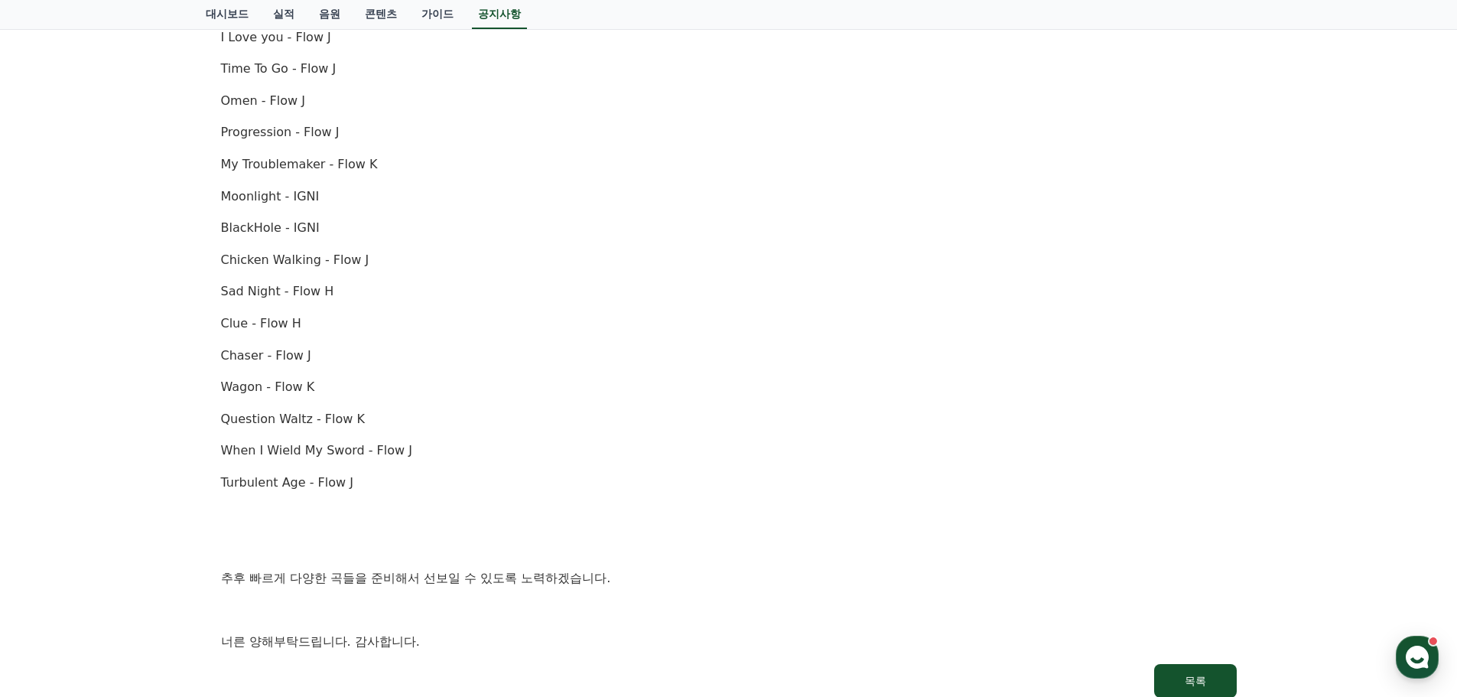
drag, startPoint x: 226, startPoint y: 427, endPoint x: 406, endPoint y: 424, distance: 180.6
click at [406, 424] on p "Question Waltz - Flow K" at bounding box center [729, 419] width 1016 height 20
drag, startPoint x: 331, startPoint y: 423, endPoint x: 226, endPoint y: 425, distance: 104.8
click at [226, 425] on p "Question Waltz - Flow K" at bounding box center [729, 419] width 1016 height 20
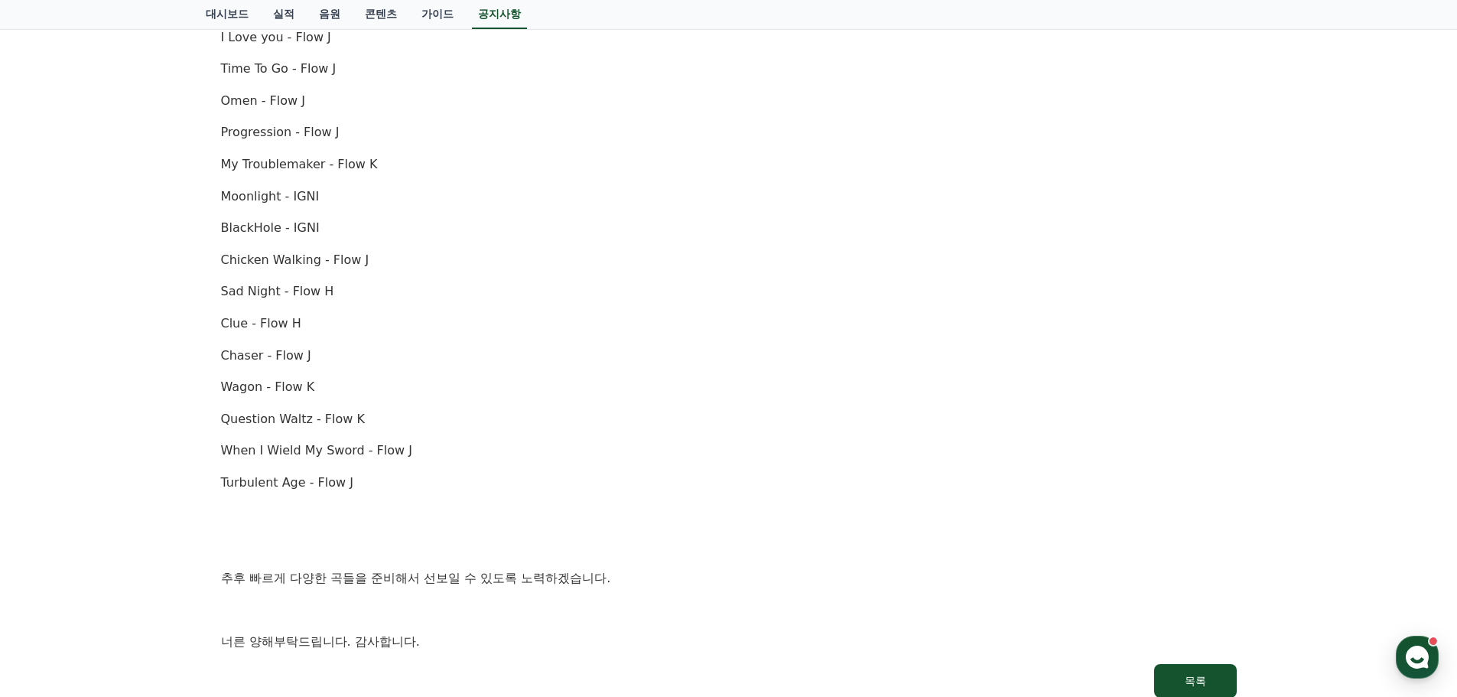
click at [226, 425] on p "Question Waltz - Flow K" at bounding box center [729, 419] width 1016 height 20
drag, startPoint x: 226, startPoint y: 425, endPoint x: 346, endPoint y: 427, distance: 120.1
click at [346, 427] on p "Question Waltz - Flow K" at bounding box center [729, 419] width 1016 height 20
drag, startPoint x: 357, startPoint y: 423, endPoint x: 226, endPoint y: 425, distance: 130.9
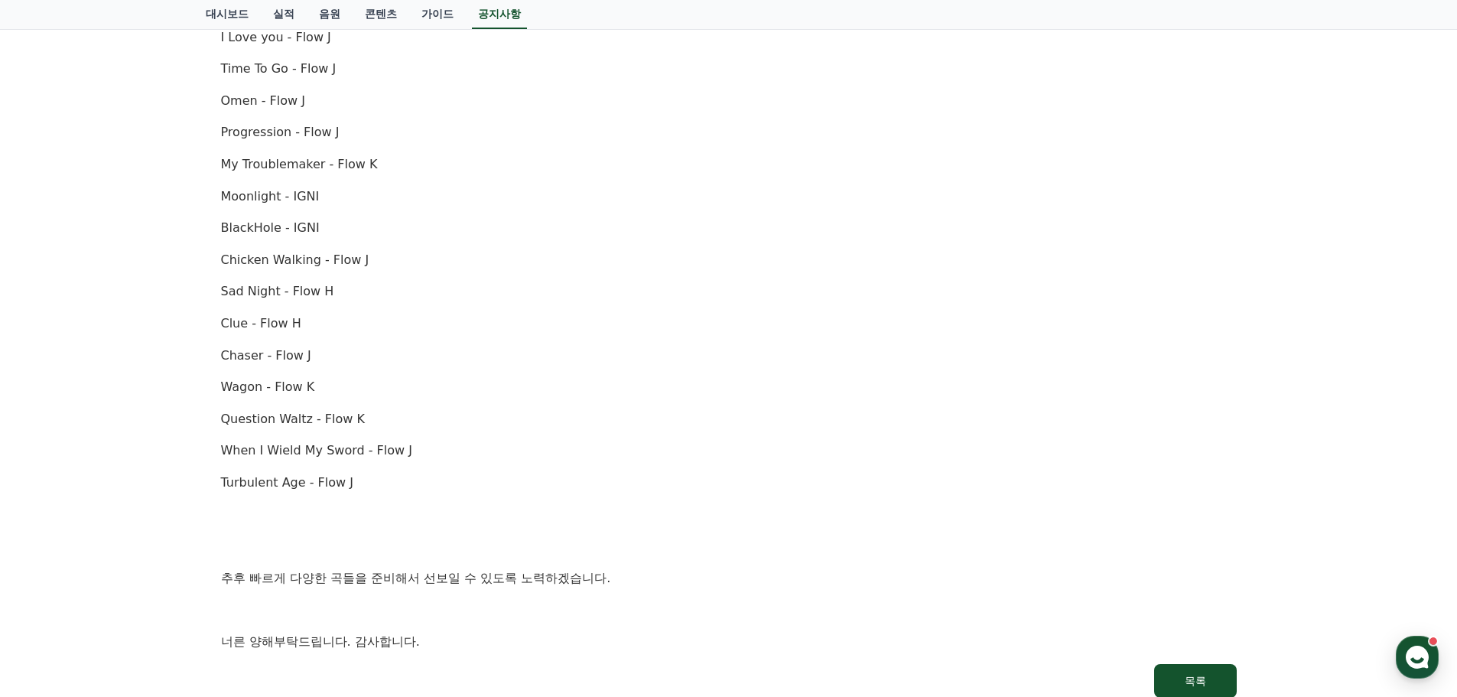
click at [226, 425] on p "Question Waltz - Flow K" at bounding box center [729, 419] width 1016 height 20
drag, startPoint x: 220, startPoint y: 419, endPoint x: 386, endPoint y: 423, distance: 165.3
click at [386, 423] on p "Question Waltz - Flow K" at bounding box center [729, 419] width 1016 height 20
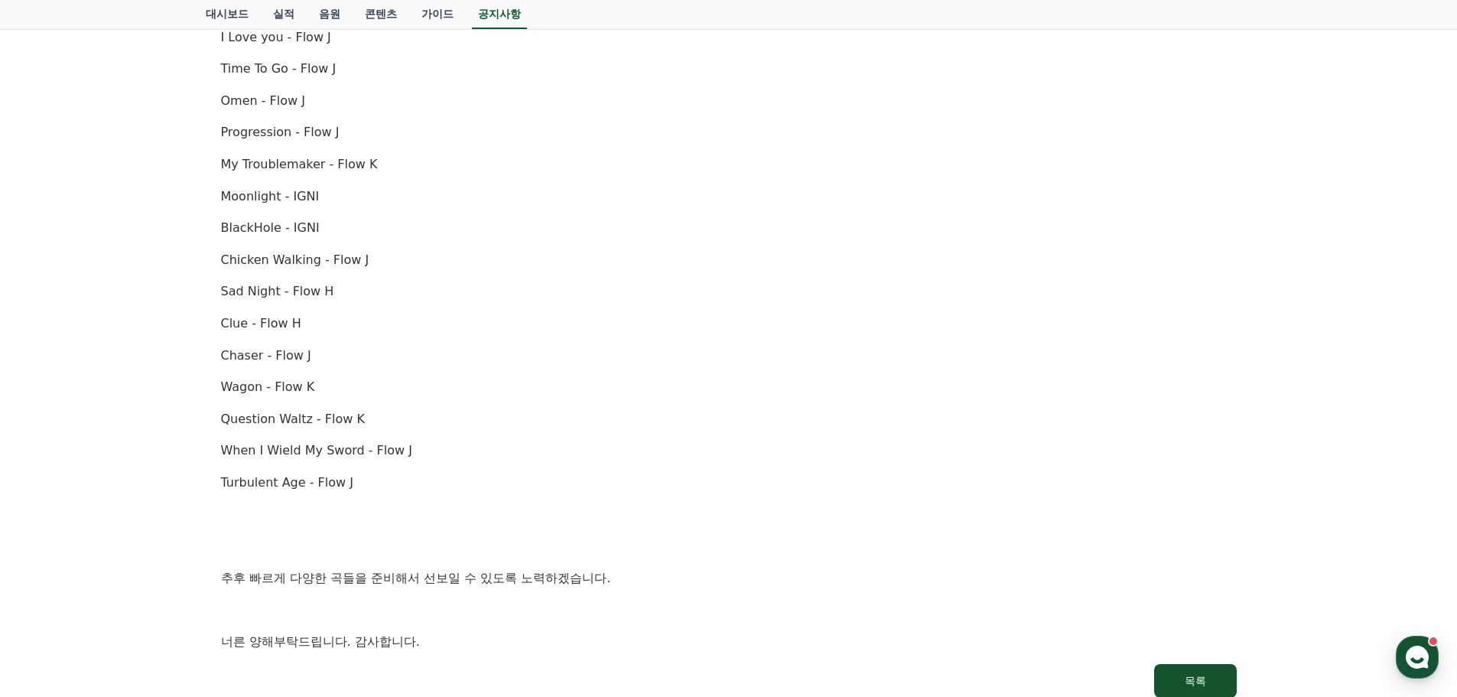
click at [386, 423] on p "Question Waltz - Flow K" at bounding box center [729, 419] width 1016 height 20
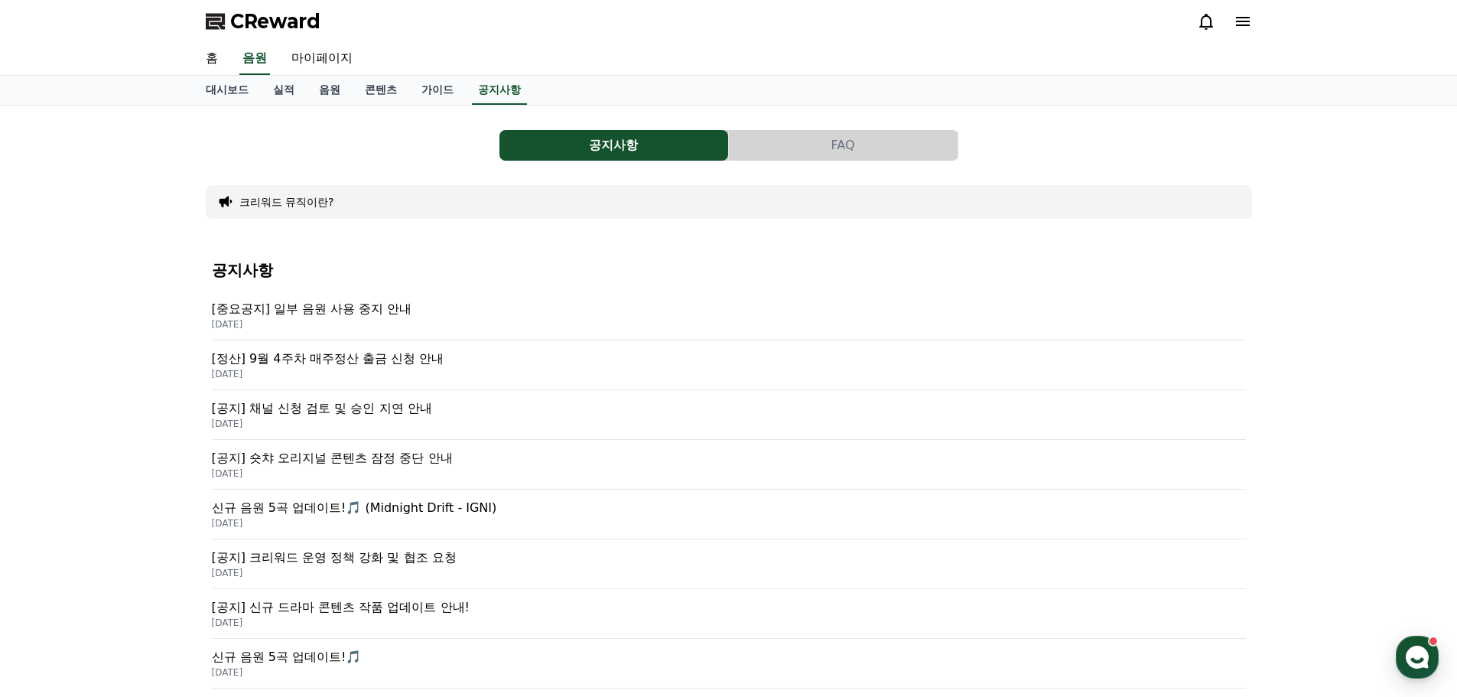
click at [351, 311] on p "[중요공지] 일부 음원 사용 중지 안내" at bounding box center [729, 309] width 1034 height 18
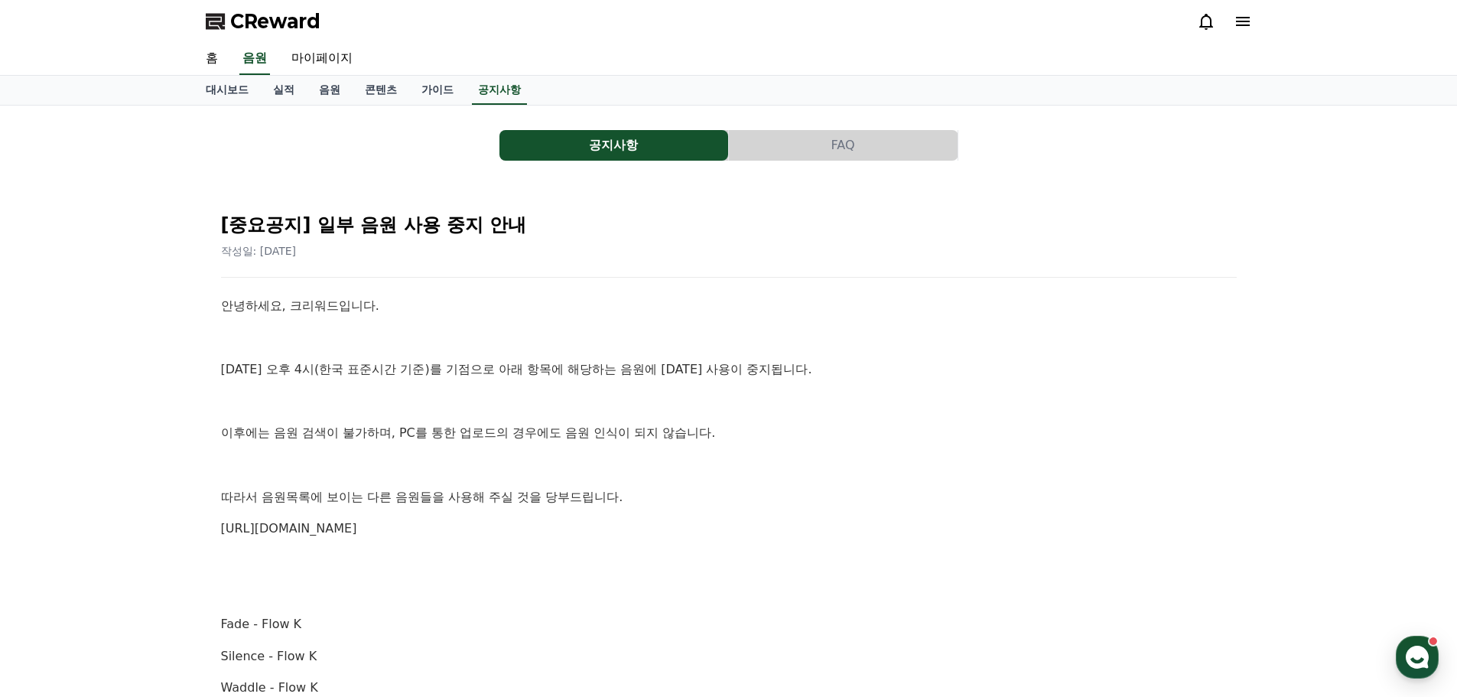
drag, startPoint x: 262, startPoint y: 441, endPoint x: 415, endPoint y: 454, distance: 153.5
click at [353, 441] on p "이후에는 음원 검색이 불가하며, PC를 통한 업로드의 경우에도 음원 인식이 되지 않습니다." at bounding box center [729, 433] width 1016 height 20
click at [348, 441] on p "이후에는 음원 검색이 불가하며, PC를 통한 업로드의 경우에도 음원 인식이 되지 않습니다." at bounding box center [729, 433] width 1016 height 20
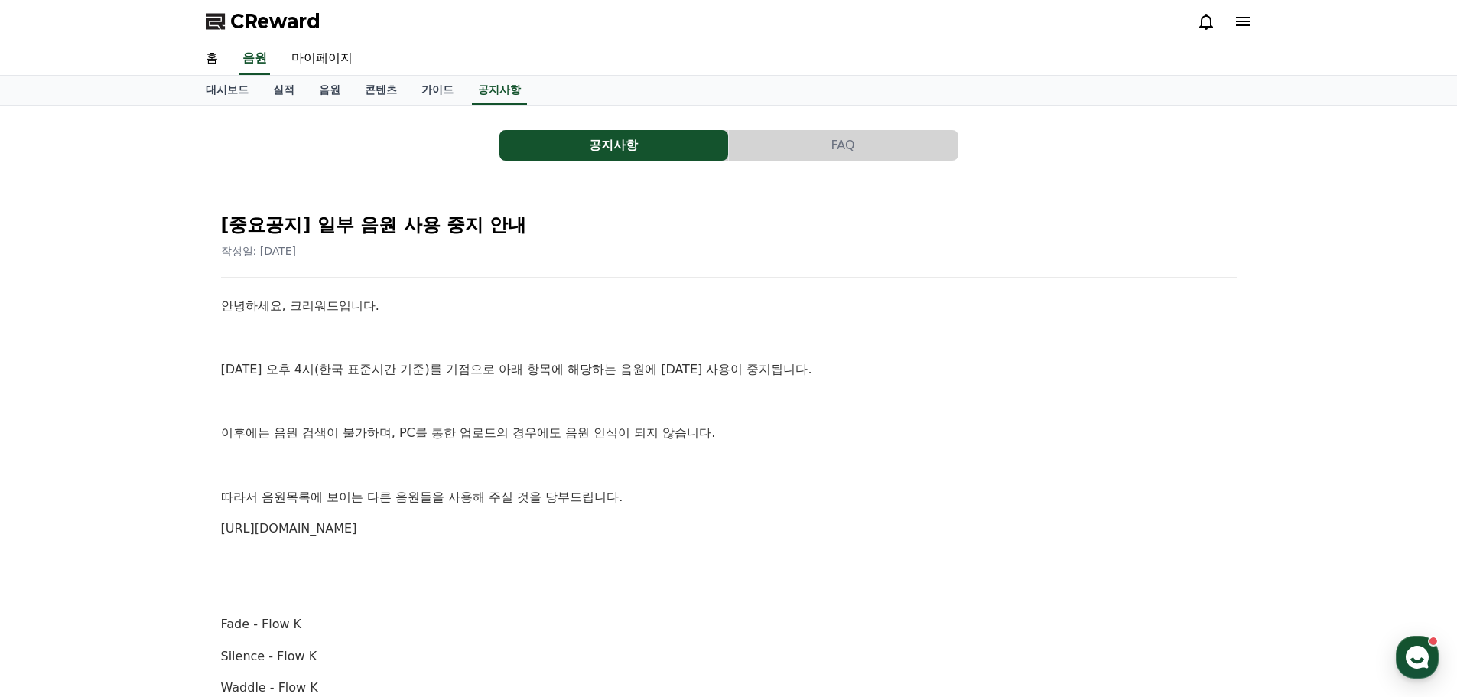
drag, startPoint x: 321, startPoint y: 432, endPoint x: 357, endPoint y: 428, distance: 36.2
click at [357, 428] on p "이후에는 음원 검색이 불가하며, PC를 통한 업로드의 경우에도 음원 인식이 되지 않습니다." at bounding box center [729, 433] width 1016 height 20
drag, startPoint x: 357, startPoint y: 428, endPoint x: 379, endPoint y: 426, distance: 21.5
click at [379, 426] on p "이후에는 음원 검색이 불가하며, PC를 통한 업로드의 경우에도 음원 인식이 되지 않습니다." at bounding box center [729, 433] width 1016 height 20
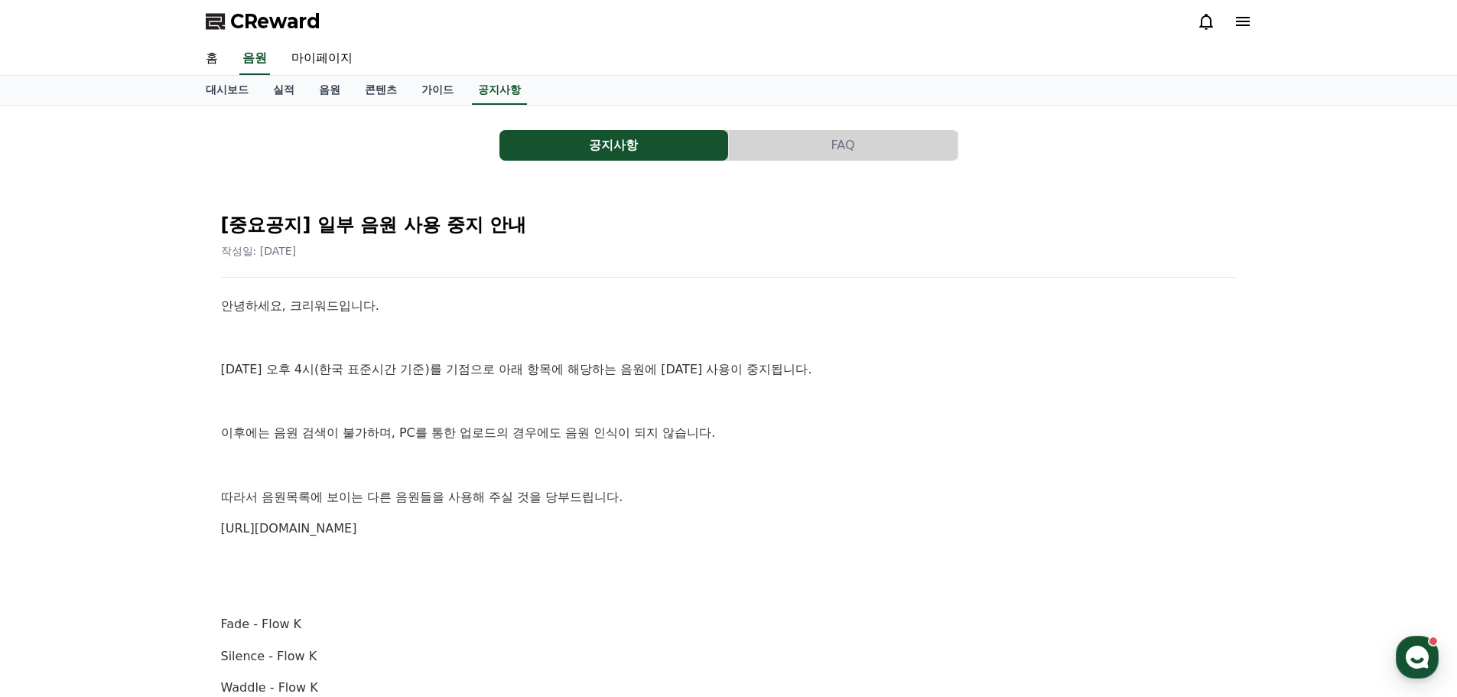
click at [379, 426] on p "이후에는 음원 검색이 불가하며, PC를 통한 업로드의 경우에도 음원 인식이 되지 않습니다." at bounding box center [729, 433] width 1016 height 20
drag, startPoint x: 379, startPoint y: 426, endPoint x: 760, endPoint y: 449, distance: 381.7
drag, startPoint x: 731, startPoint y: 432, endPoint x: 450, endPoint y: 439, distance: 280.9
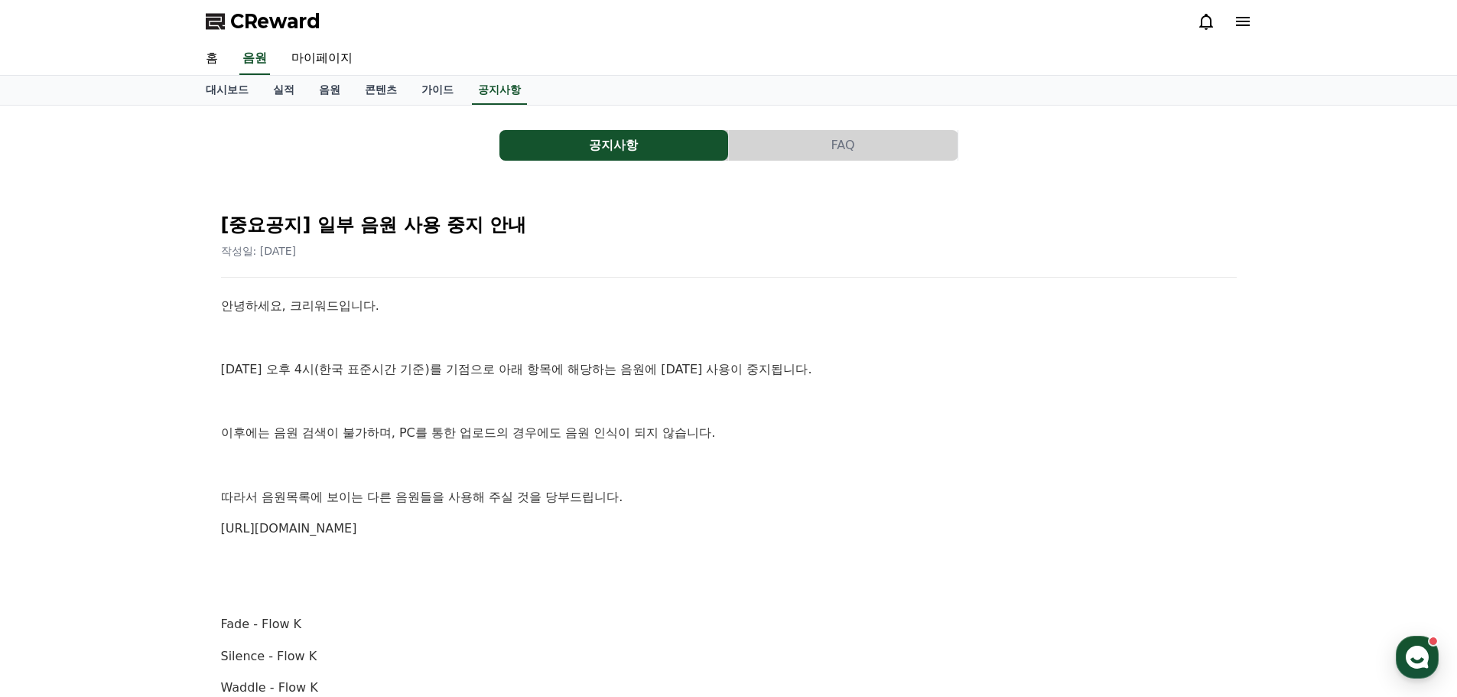
click at [450, 439] on p "이후에는 음원 검색이 불가하며, PC를 통한 업로드의 경우에도 음원 인식이 되지 않습니다." at bounding box center [729, 433] width 1016 height 20
click at [318, 97] on link "음원" at bounding box center [330, 90] width 46 height 29
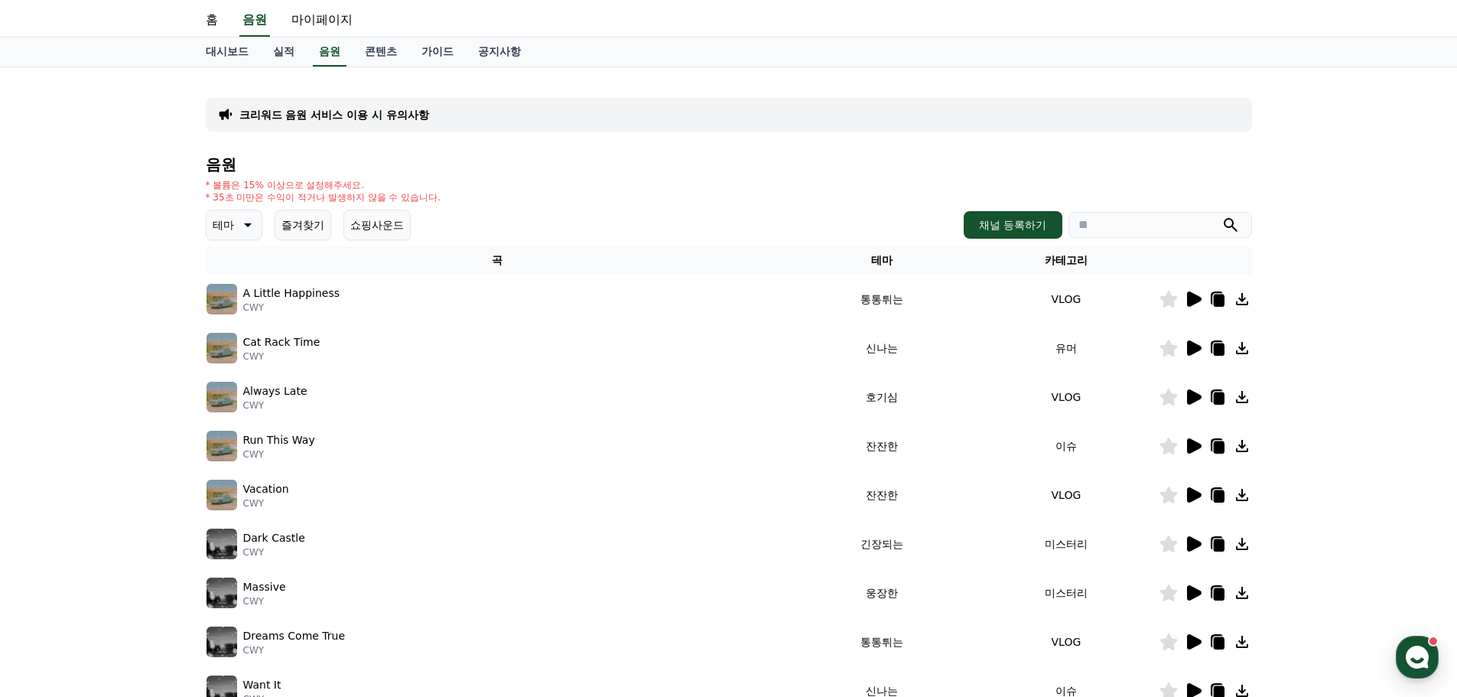
scroll to position [33, 0]
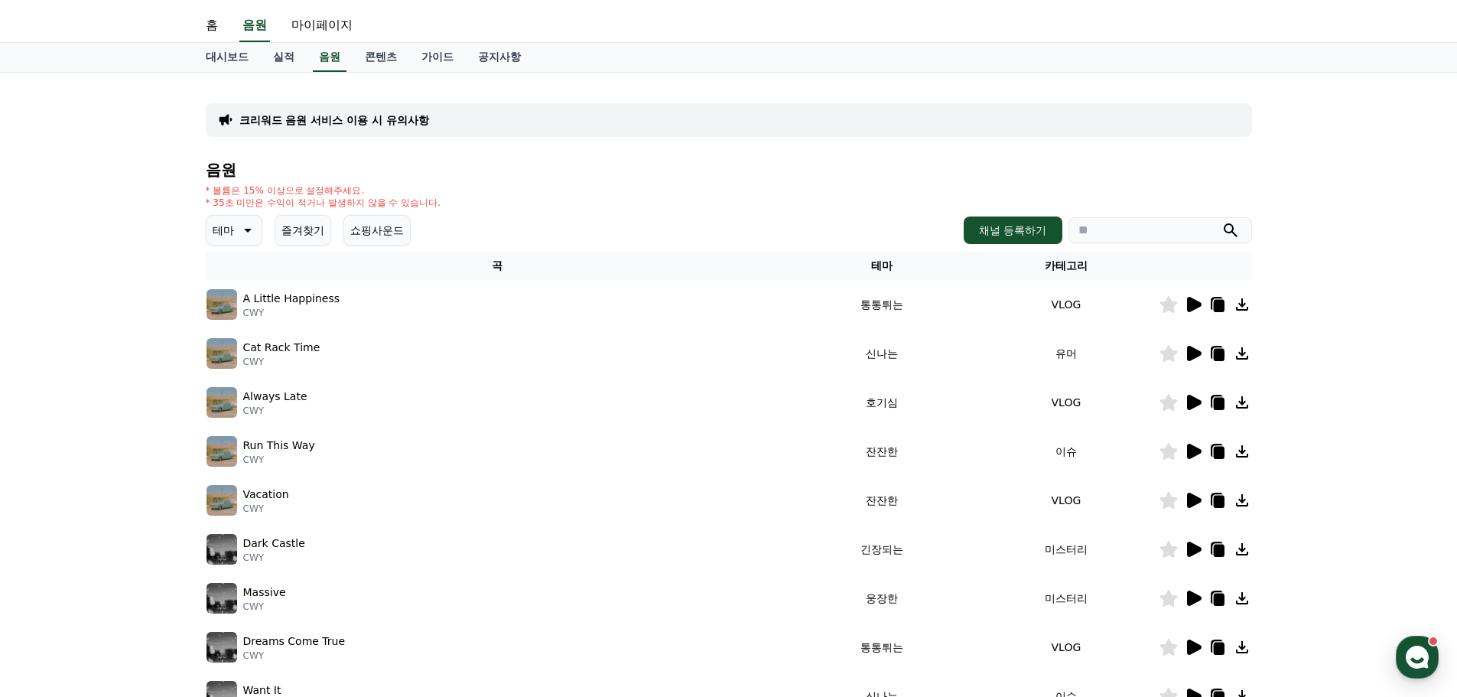
drag, startPoint x: 262, startPoint y: 187, endPoint x: 292, endPoint y: 185, distance: 29.9
click at [292, 185] on p "* 볼륨은 15% 이상으로 설정해주세요." at bounding box center [324, 190] width 236 height 12
drag, startPoint x: 245, startPoint y: 188, endPoint x: 440, endPoint y: 201, distance: 195.5
click at [440, 201] on div "* 볼륨은 15% 이상으로 설정해주세요. * 35초 미만은 수익이 적거나 발생하지 않을 수 있습니다." at bounding box center [324, 196] width 236 height 24
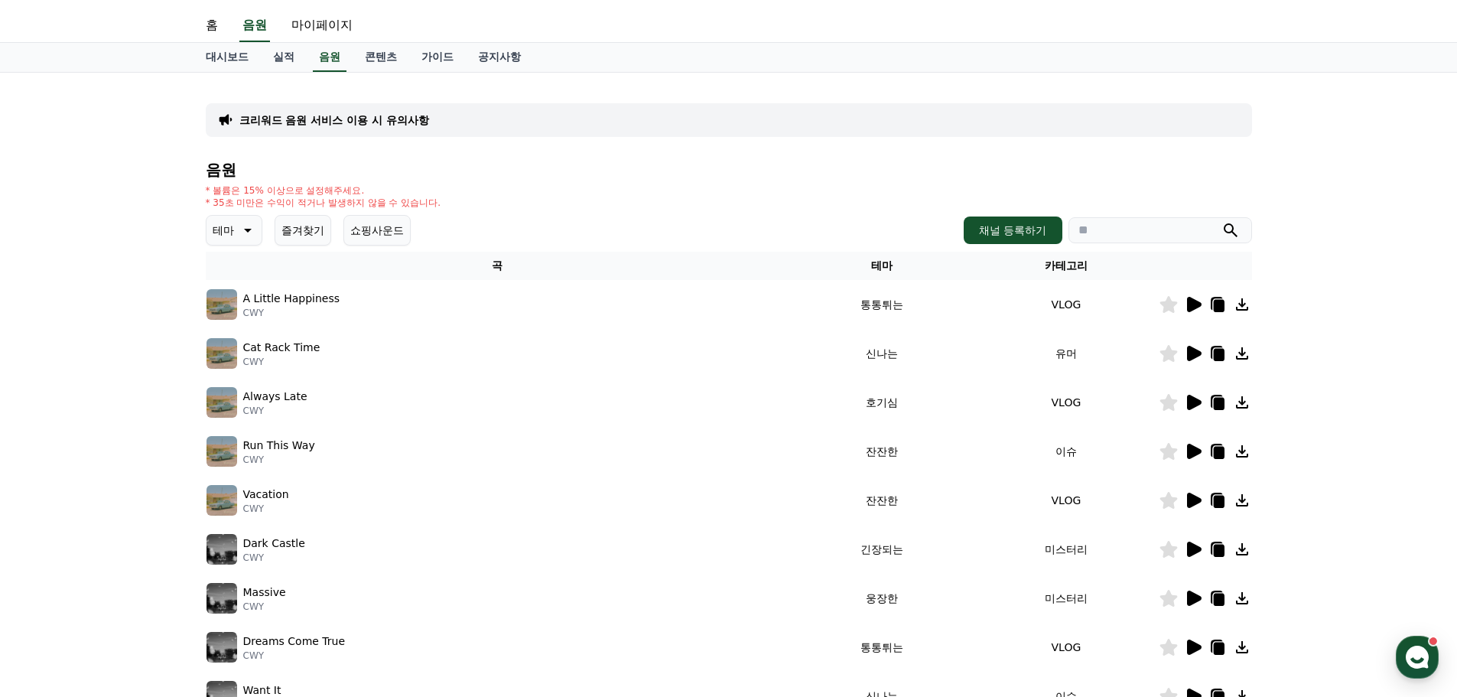
click at [440, 201] on p "* 35초 미만은 수익이 적거나 발생하지 않을 수 있습니다." at bounding box center [324, 203] width 236 height 12
click at [370, 116] on p "크리워드 음원 서비스 이용 시 유의사항" at bounding box center [334, 119] width 190 height 15
